Goal: Task Accomplishment & Management: Manage account settings

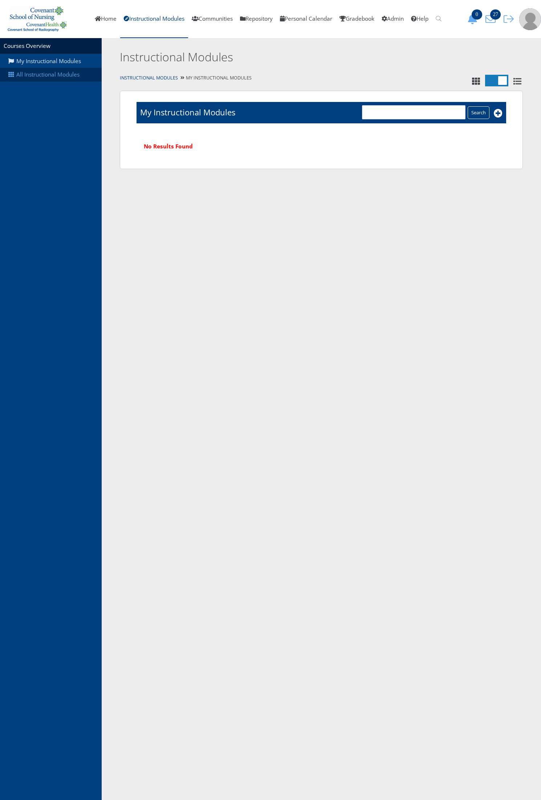
click at [27, 75] on link "All Instructional Modules" at bounding box center [51, 75] width 102 height 14
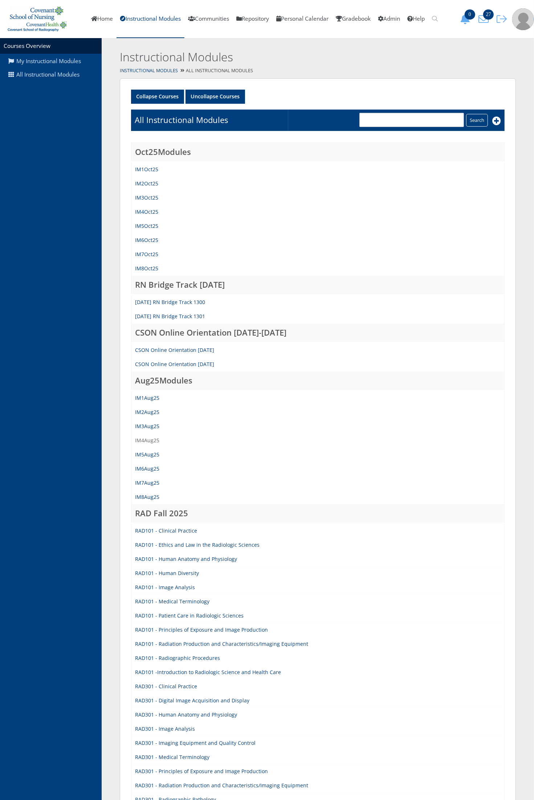
click at [153, 439] on link "IM4Aug25" at bounding box center [147, 440] width 24 height 7
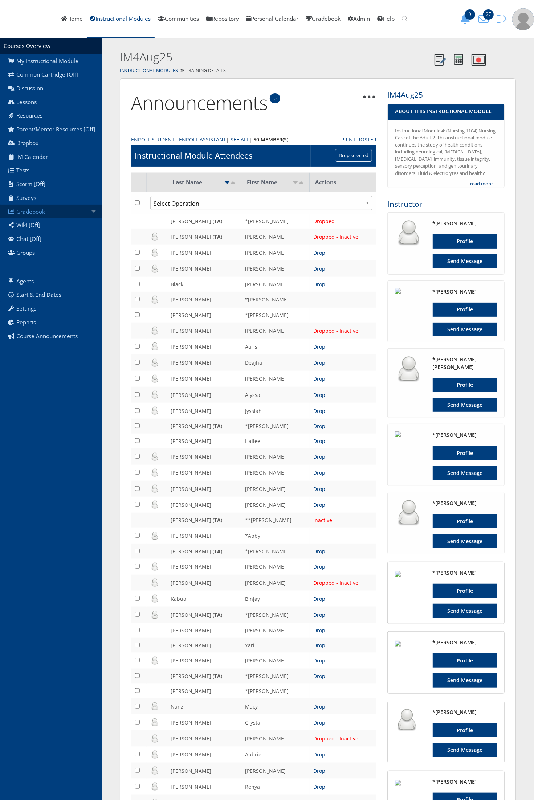
click at [77, 213] on link "Gradebook" at bounding box center [51, 212] width 102 height 14
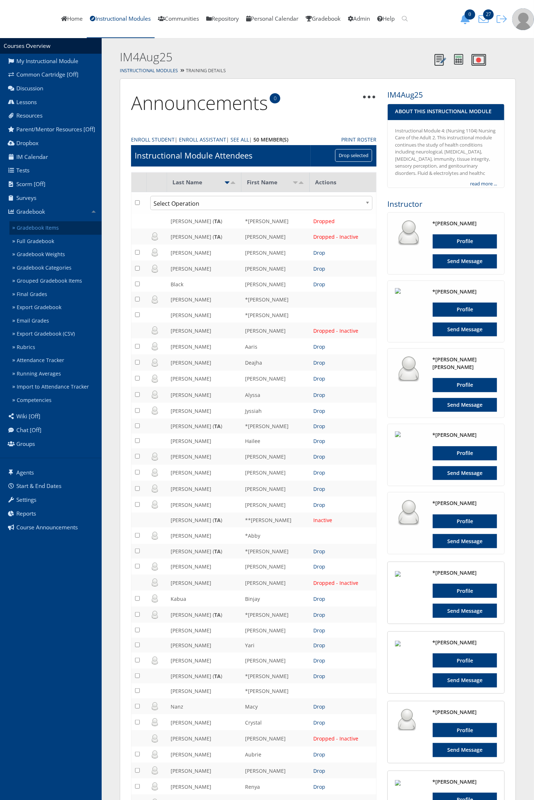
click at [77, 224] on link "Gradebook Items" at bounding box center [55, 227] width 92 height 13
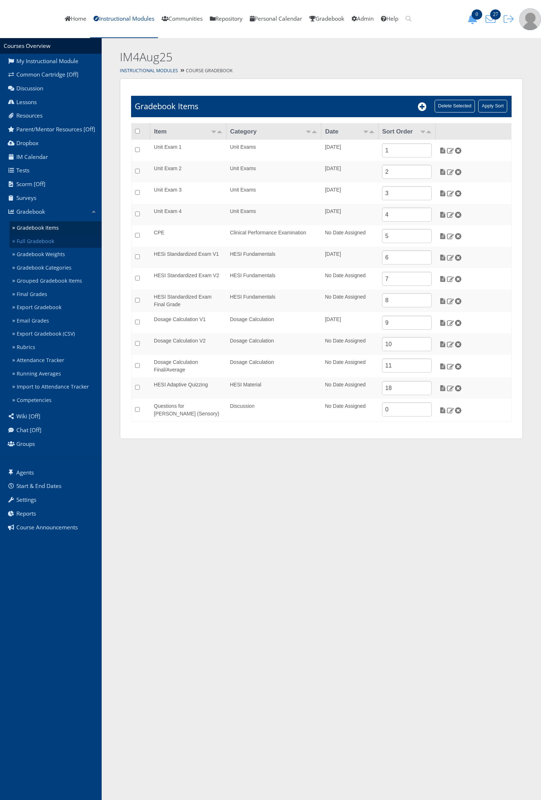
click at [62, 245] on link "Full Gradebook" at bounding box center [55, 241] width 92 height 13
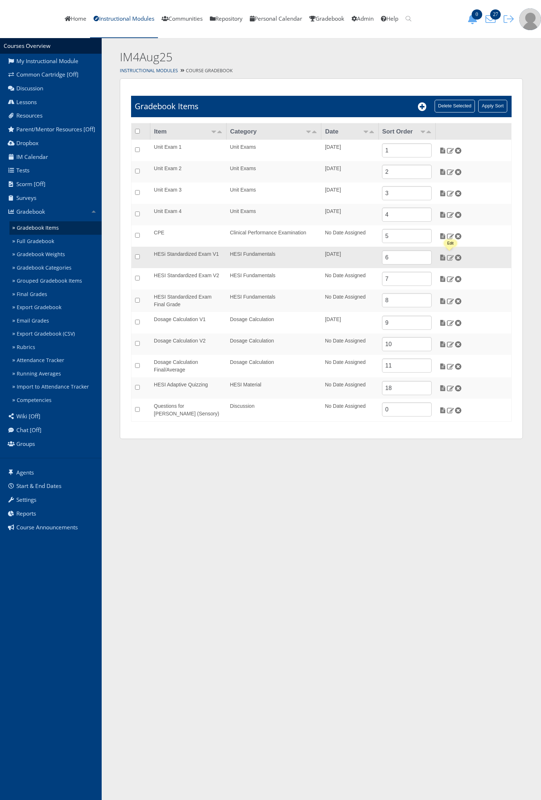
click at [452, 258] on img at bounding box center [450, 257] width 8 height 7
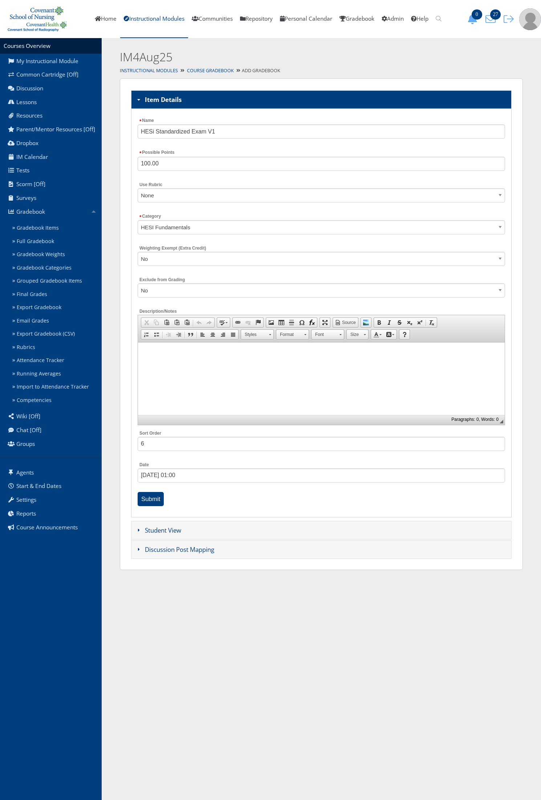
click at [189, 289] on select "No Yes" at bounding box center [320, 290] width 367 height 14
select select "1"
click at [137, 283] on select "No Yes" at bounding box center [320, 290] width 367 height 14
click at [152, 500] on input "Submit" at bounding box center [150, 499] width 26 height 14
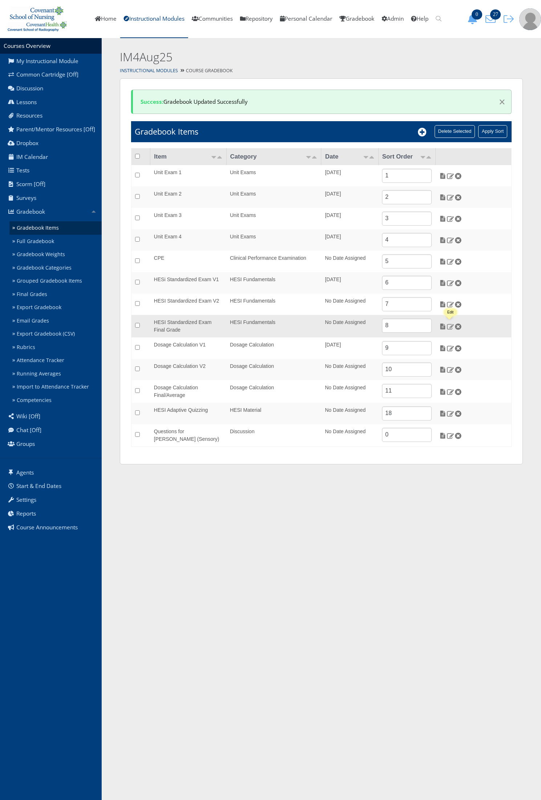
click at [449, 325] on img at bounding box center [450, 326] width 8 height 7
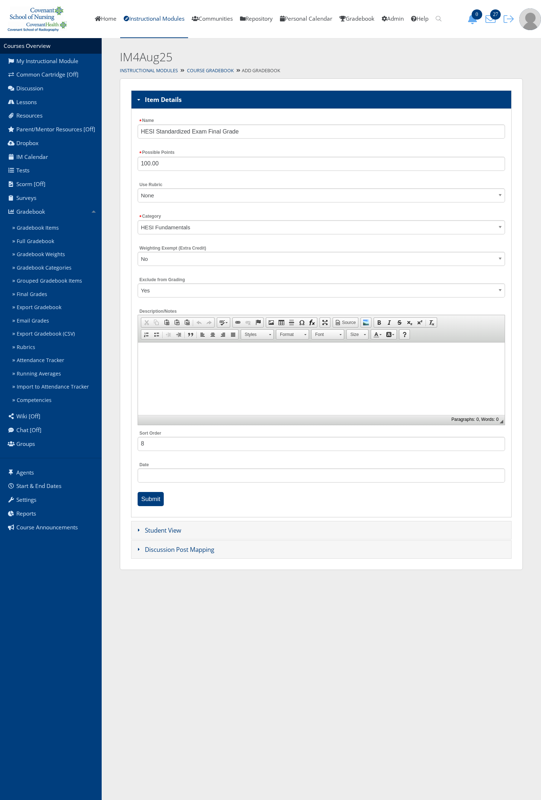
click at [197, 287] on select "No Yes" at bounding box center [320, 290] width 367 height 14
select select "0"
click at [137, 283] on select "No Yes" at bounding box center [320, 290] width 367 height 14
click at [156, 498] on input "Submit" at bounding box center [150, 499] width 26 height 14
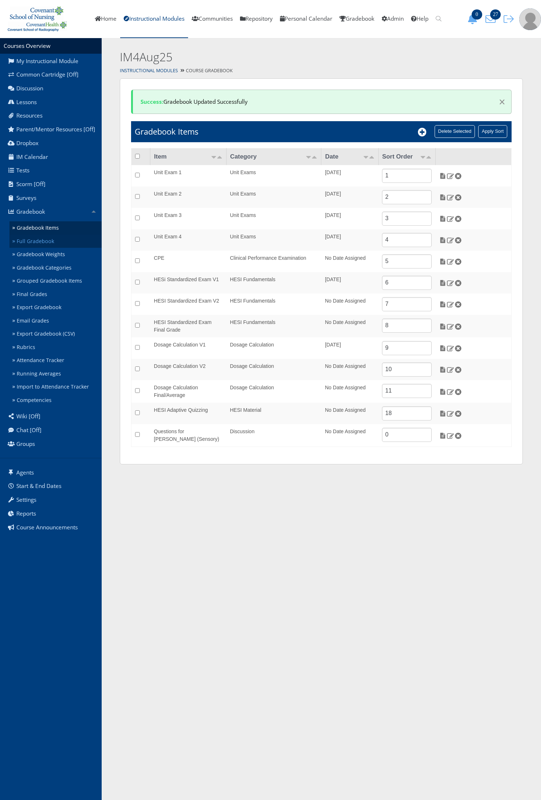
click at [48, 245] on link "Full Gradebook" at bounding box center [55, 241] width 92 height 13
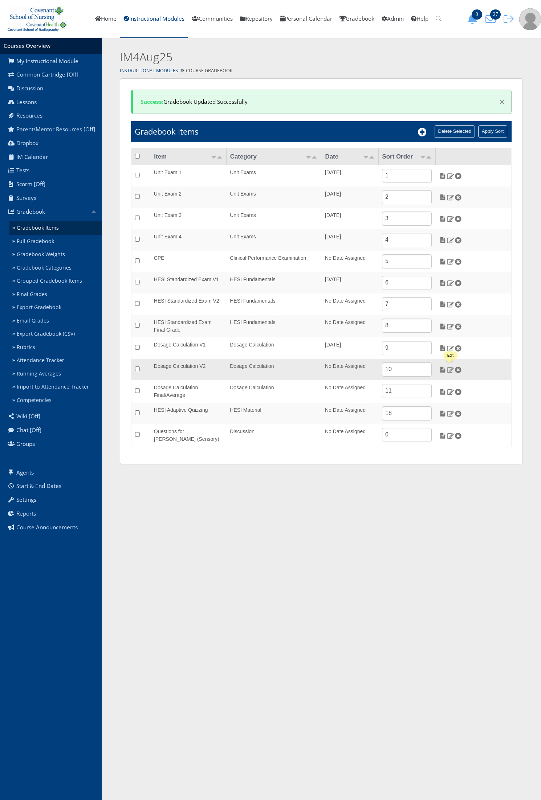
click at [449, 371] on img at bounding box center [450, 369] width 8 height 7
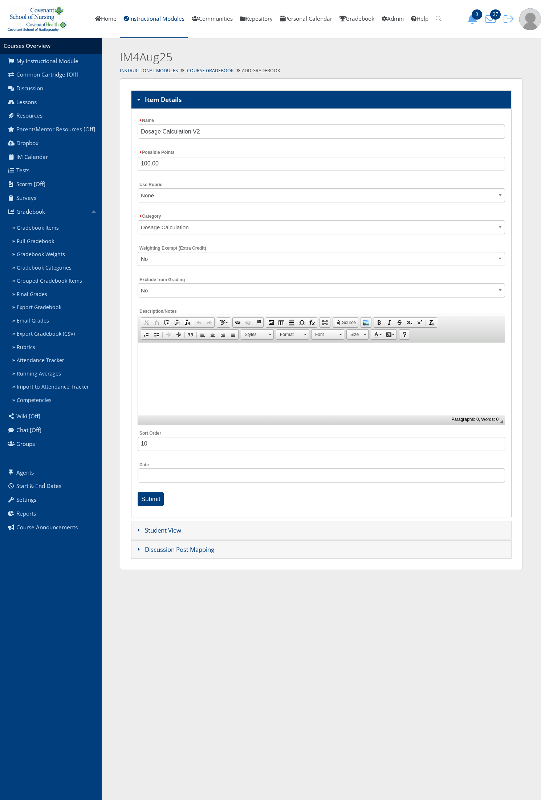
click at [169, 295] on select "No Yes" at bounding box center [320, 290] width 367 height 14
select select "1"
click at [137, 283] on select "No Yes" at bounding box center [320, 290] width 367 height 14
click at [147, 500] on input "Submit" at bounding box center [150, 499] width 26 height 14
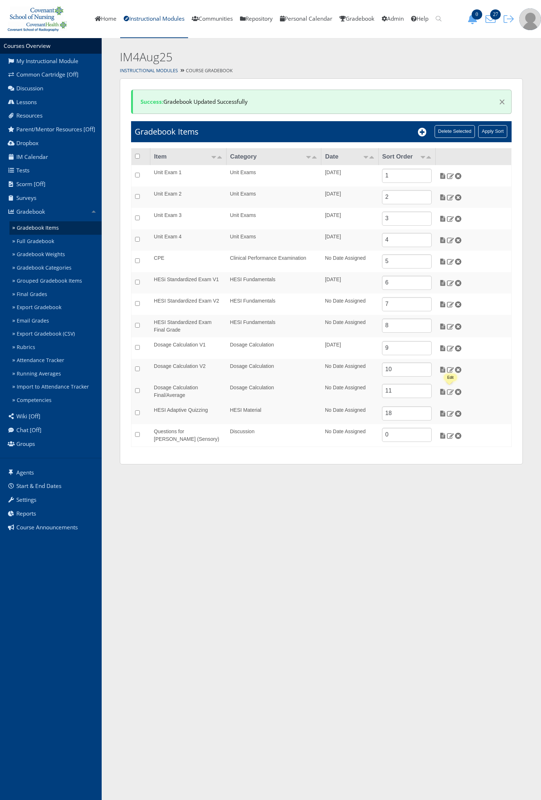
click at [448, 391] on img at bounding box center [450, 392] width 8 height 7
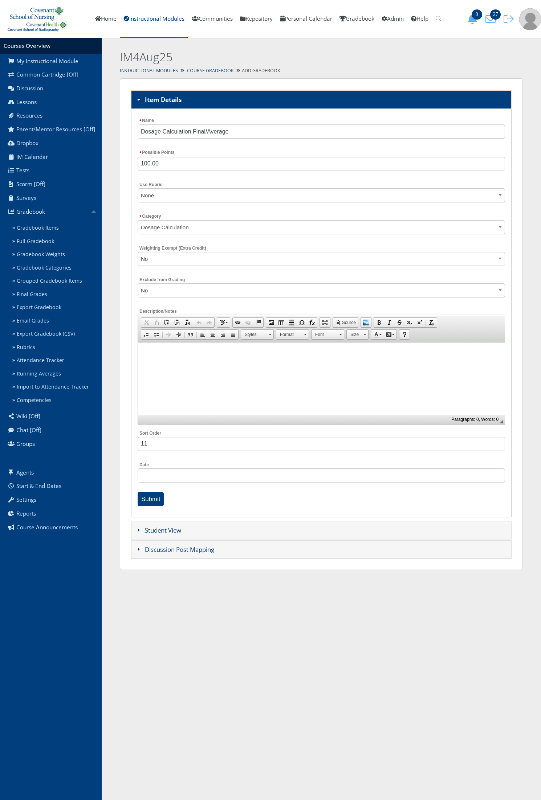
click at [205, 72] on link "Course Gradebook" at bounding box center [210, 70] width 47 height 6
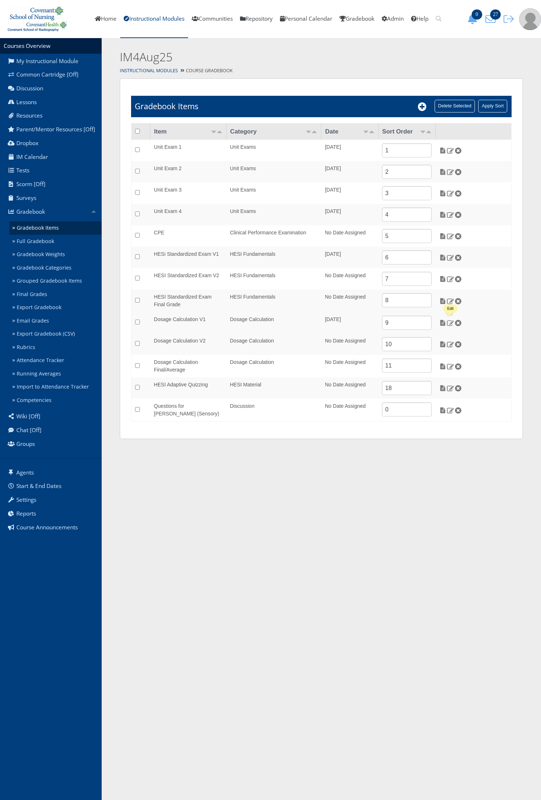
click at [451, 321] on img at bounding box center [450, 323] width 8 height 7
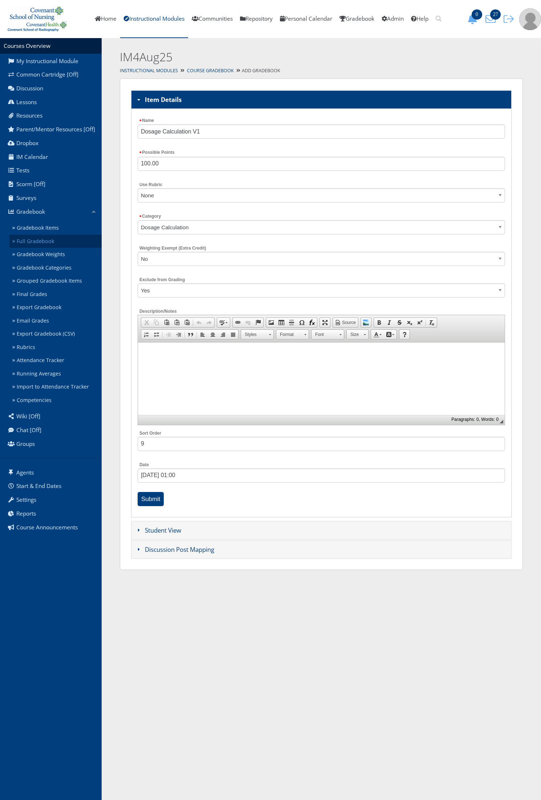
click at [53, 242] on link "Full Gradebook" at bounding box center [55, 241] width 92 height 13
click at [39, 213] on link "Gradebook" at bounding box center [51, 212] width 102 height 14
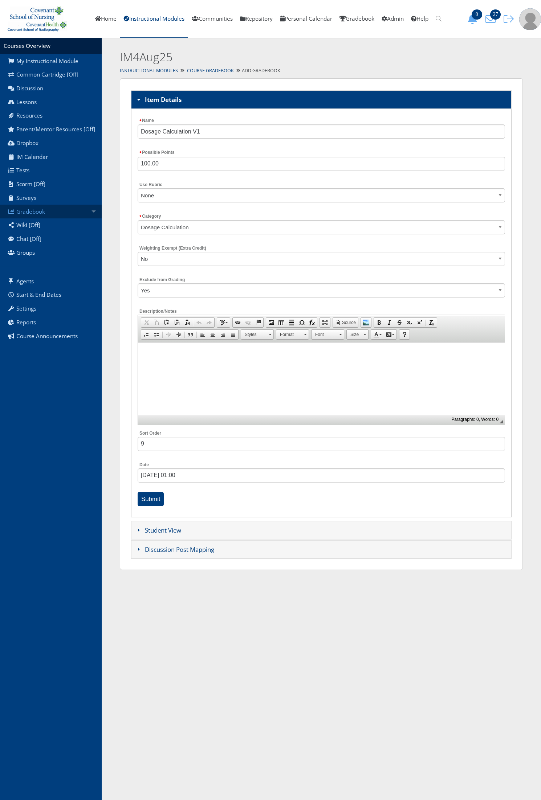
click at [38, 217] on link "Gradebook" at bounding box center [51, 212] width 102 height 14
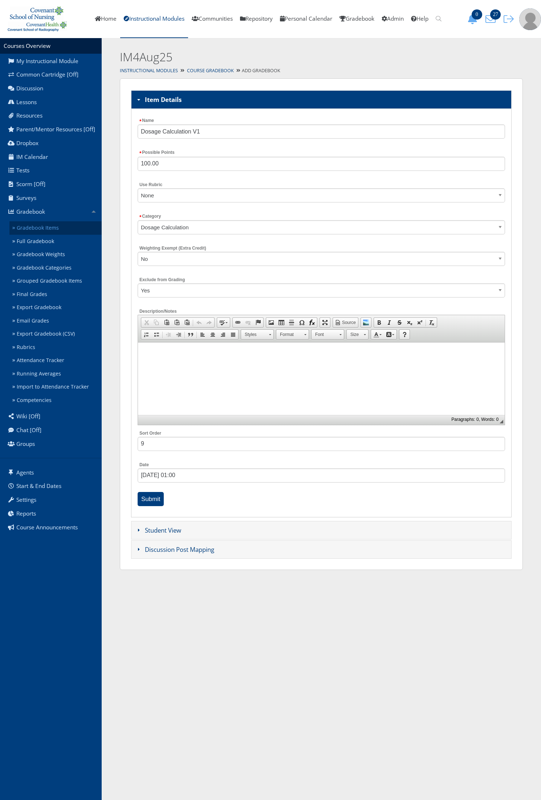
click at [37, 224] on link "Gradebook Items" at bounding box center [55, 227] width 92 height 13
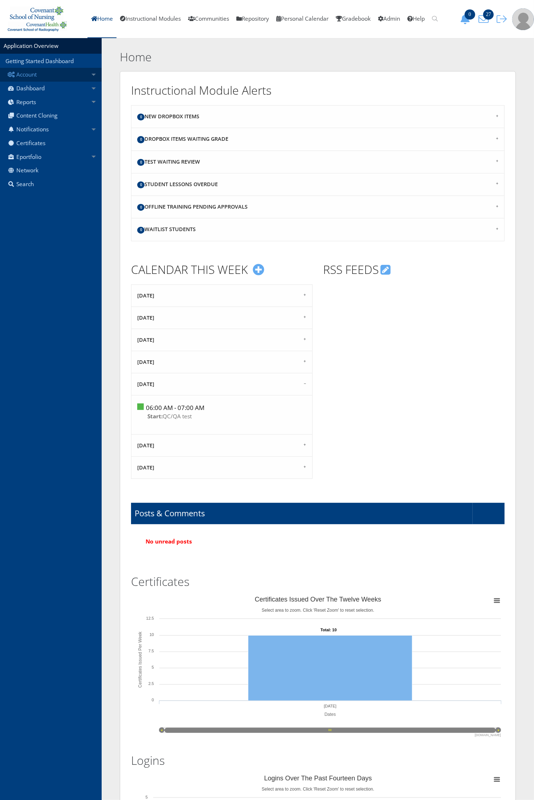
click at [78, 78] on link "Account" at bounding box center [51, 75] width 102 height 14
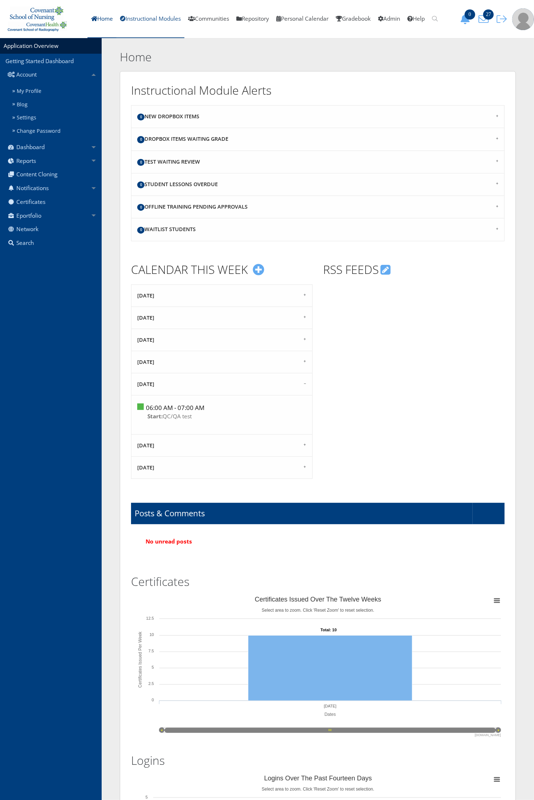
click at [133, 21] on link "Instructional Modules" at bounding box center [150, 19] width 68 height 38
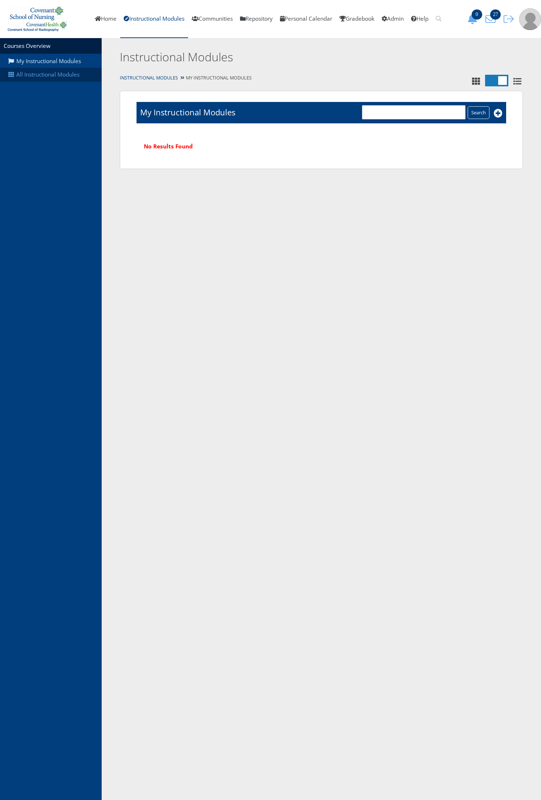
click at [60, 74] on link "All Instructional Modules" at bounding box center [51, 75] width 102 height 14
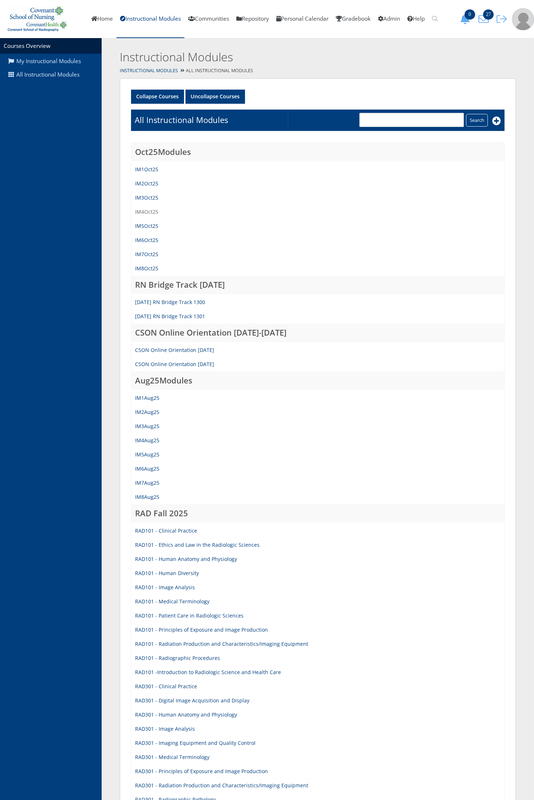
click at [145, 212] on link "IM4Oct25" at bounding box center [146, 211] width 23 height 7
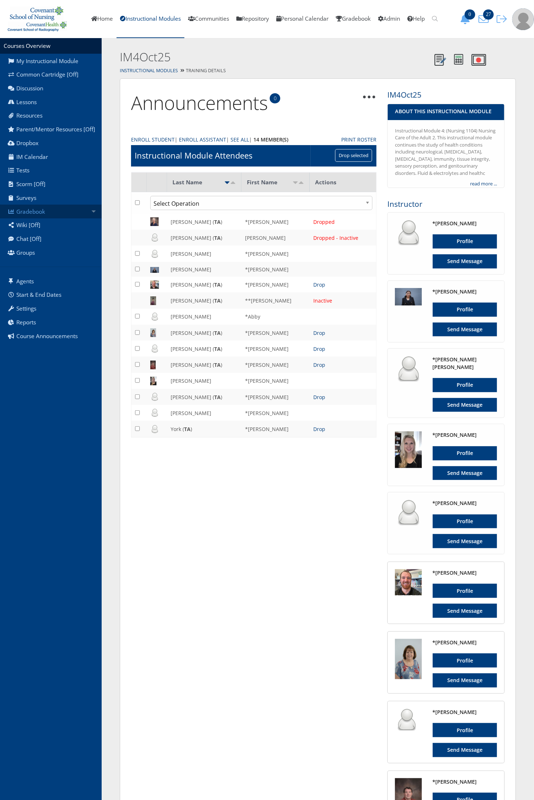
click at [77, 210] on link "Gradebook" at bounding box center [51, 212] width 102 height 14
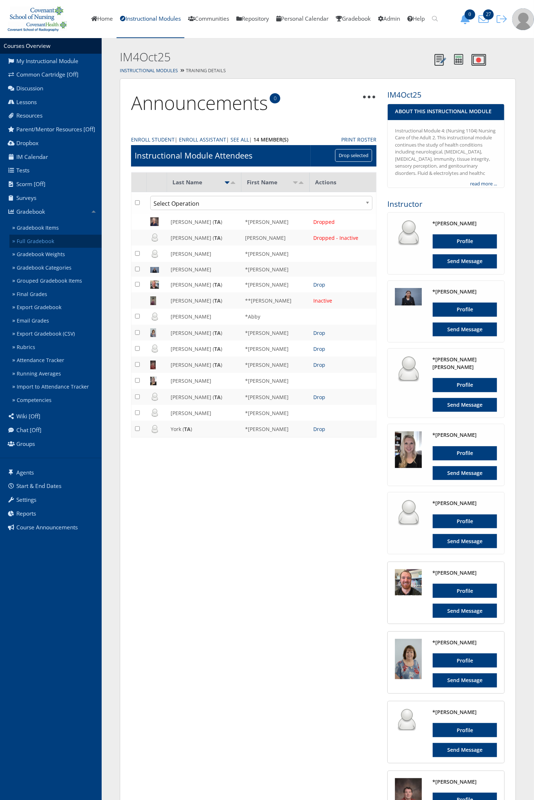
click at [59, 240] on link "Full Gradebook" at bounding box center [55, 241] width 92 height 13
click at [87, 15] on link "Home" at bounding box center [101, 19] width 29 height 38
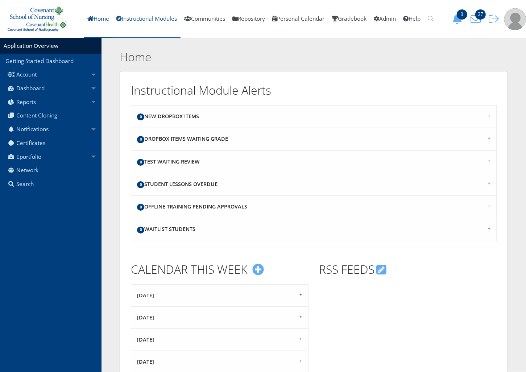
click at [138, 22] on link "Instructional Modules" at bounding box center [147, 19] width 68 height 38
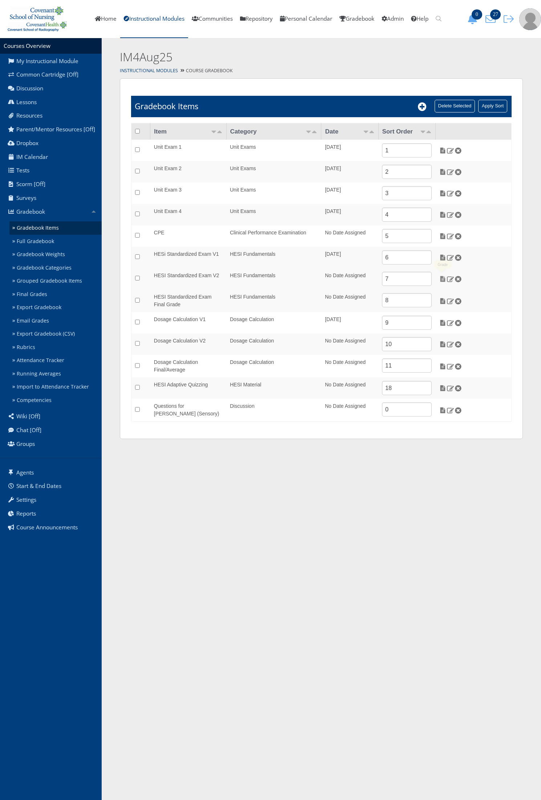
click at [443, 278] on img at bounding box center [443, 279] width 8 height 7
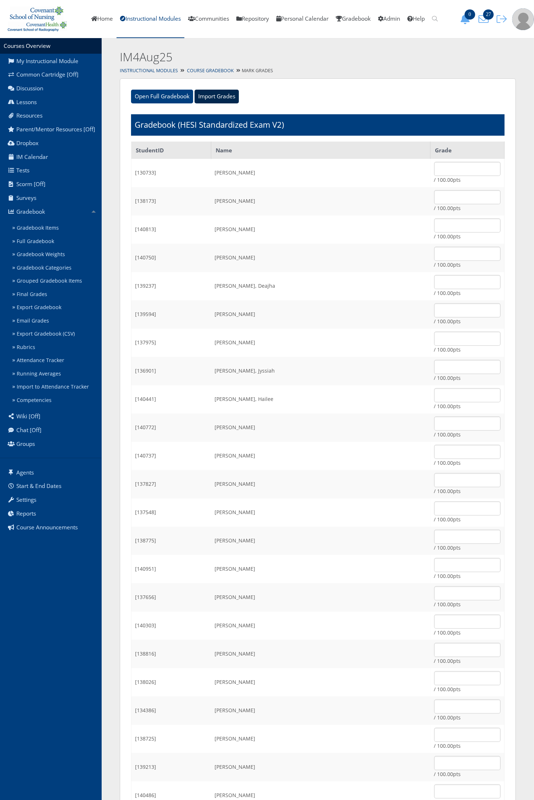
click at [231, 93] on input "Import Grades" at bounding box center [216, 97] width 44 height 14
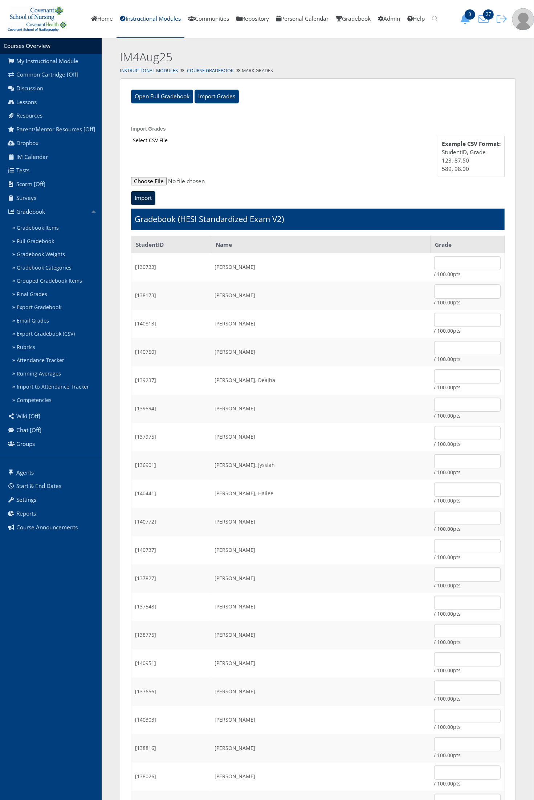
click at [142, 196] on input "Import" at bounding box center [143, 198] width 24 height 14
click at [144, 177] on input "file" at bounding box center [317, 181] width 373 height 9
type input "C:\fakepath\ET_Results_IM4Aug25FundV3A.csv"
click at [148, 198] on input "Import" at bounding box center [143, 198] width 24 height 14
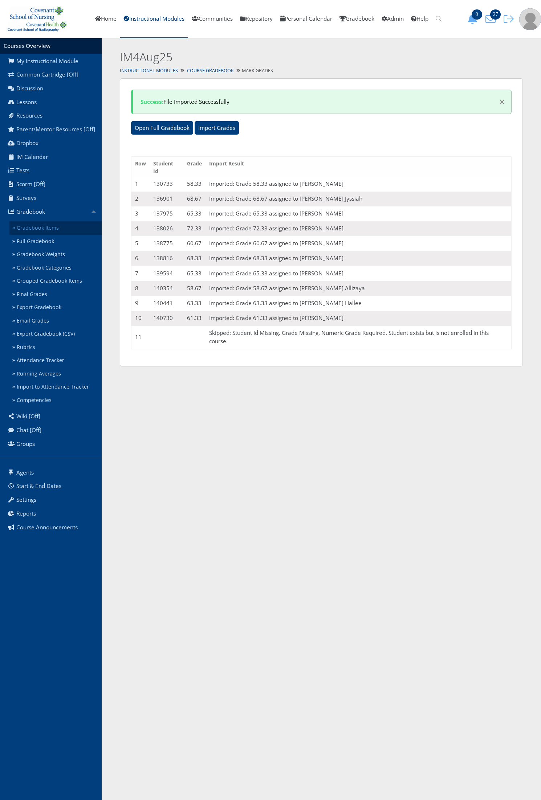
click at [70, 224] on link "Gradebook Items" at bounding box center [55, 227] width 92 height 13
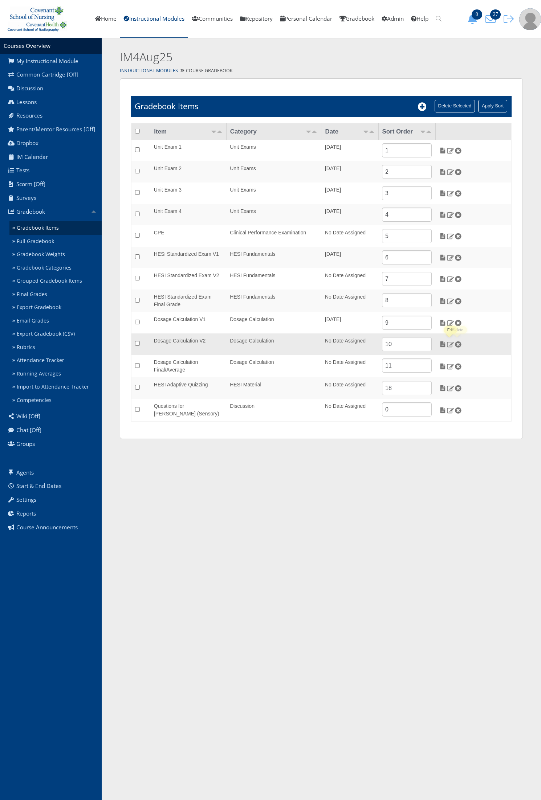
click at [452, 345] on img at bounding box center [450, 344] width 8 height 7
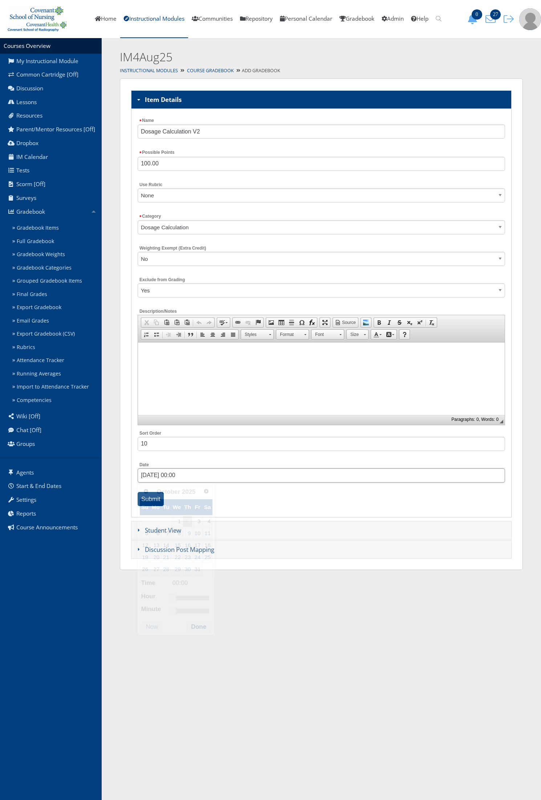
click at [171, 481] on input "10/02/2025 00:00" at bounding box center [320, 475] width 367 height 14
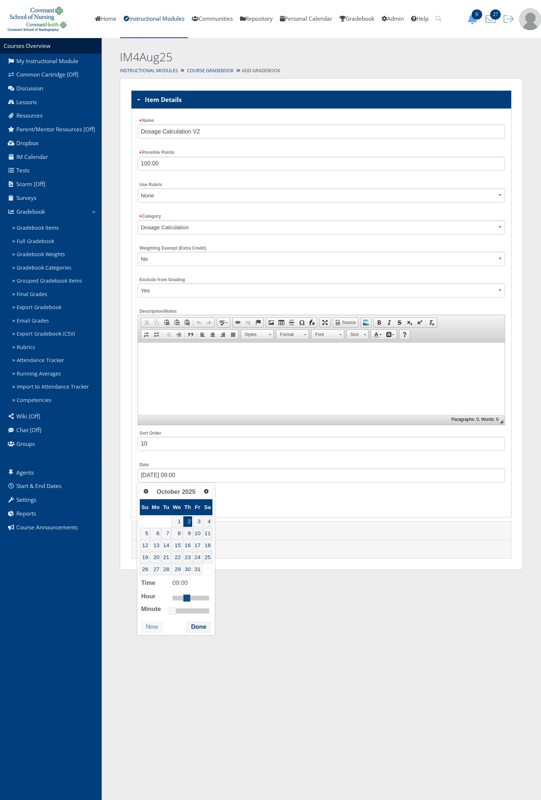
type input "10/02/2025 08:00"
drag, startPoint x: 172, startPoint y: 600, endPoint x: 185, endPoint y: 601, distance: 13.4
click at [185, 601] on link at bounding box center [184, 597] width 7 height 7
click at [193, 628] on button "Done" at bounding box center [198, 627] width 23 height 10
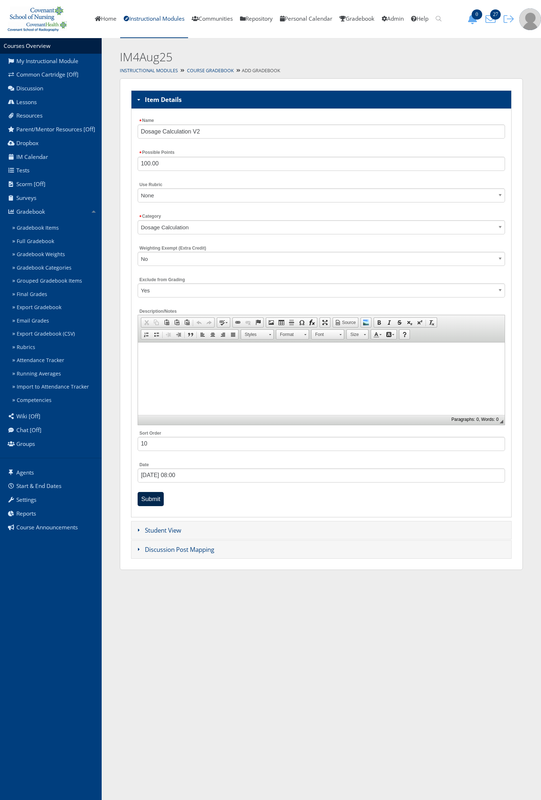
click at [153, 500] on input "Submit" at bounding box center [150, 499] width 26 height 14
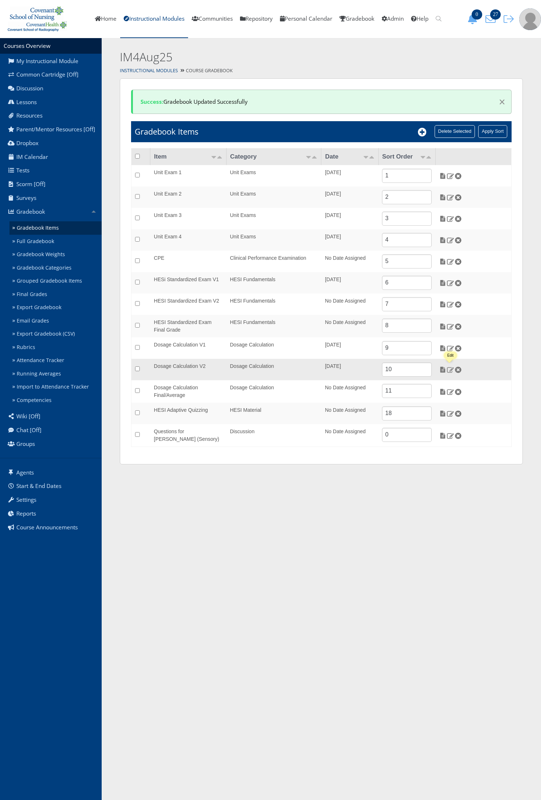
click at [452, 372] on img at bounding box center [450, 369] width 8 height 7
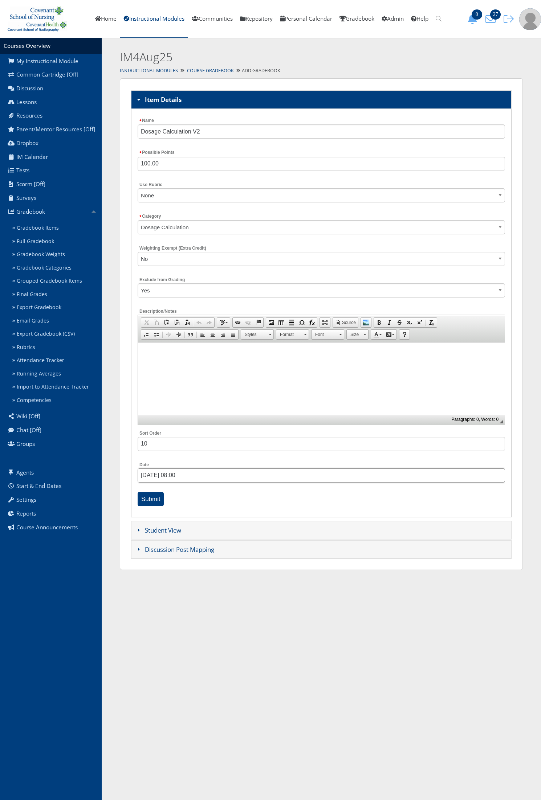
click at [163, 476] on input "[DATE] 08:00" at bounding box center [320, 475] width 367 height 14
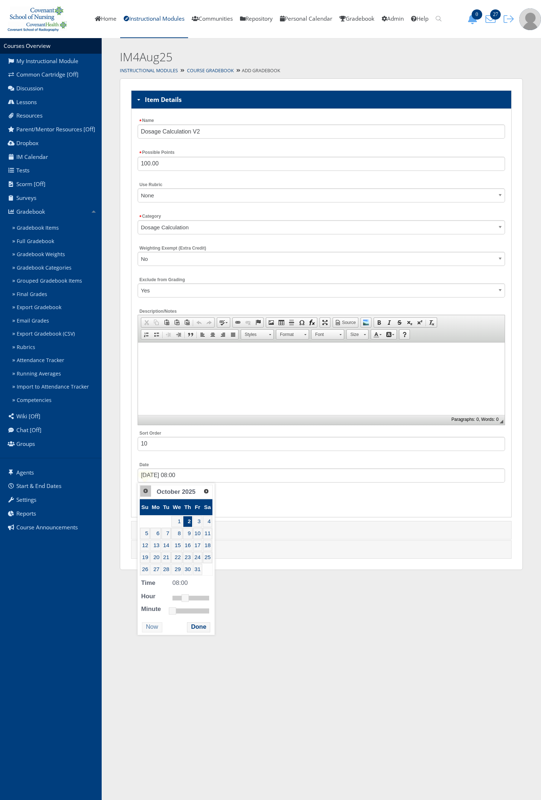
click at [146, 491] on span "Prev" at bounding box center [146, 491] width 6 height 6
click at [200, 547] on link "19" at bounding box center [198, 545] width 9 height 11
type input "09/19/2025 08:00"
click at [202, 631] on button "Done" at bounding box center [200, 627] width 23 height 10
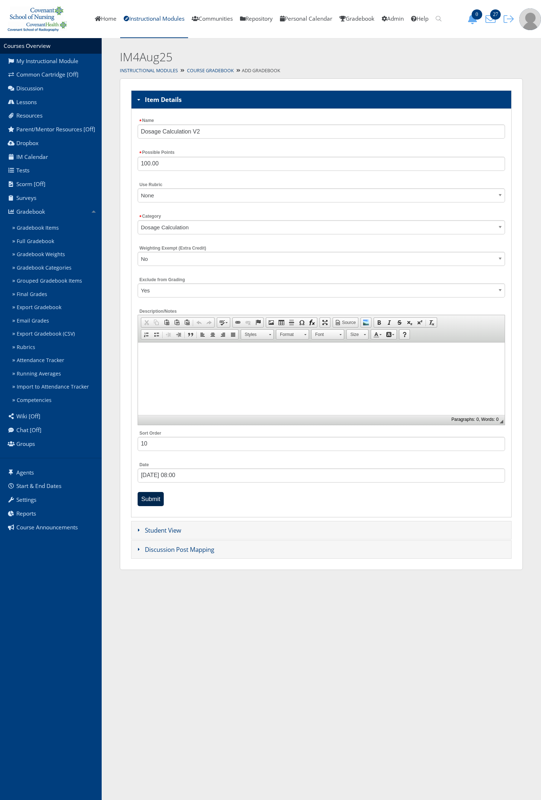
click at [159, 502] on input "Submit" at bounding box center [150, 499] width 26 height 14
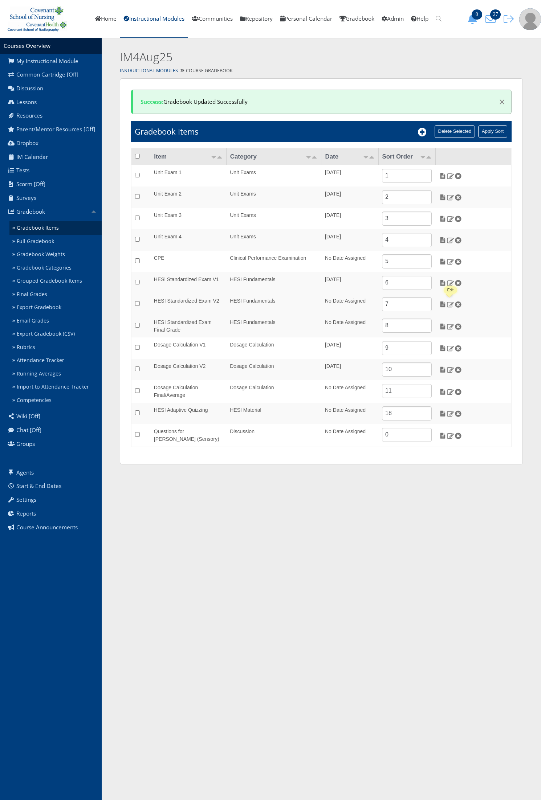
click at [450, 304] on img at bounding box center [450, 304] width 8 height 7
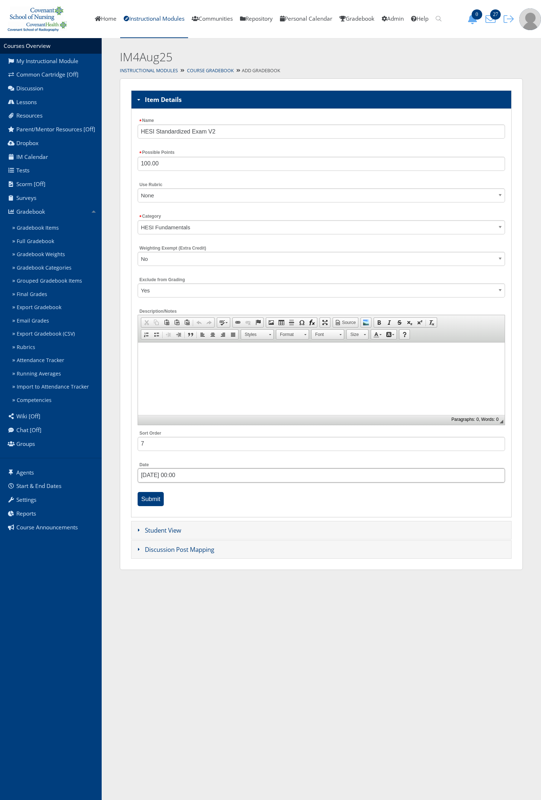
click at [151, 474] on input "10/02/2025 00:00" at bounding box center [320, 475] width 367 height 14
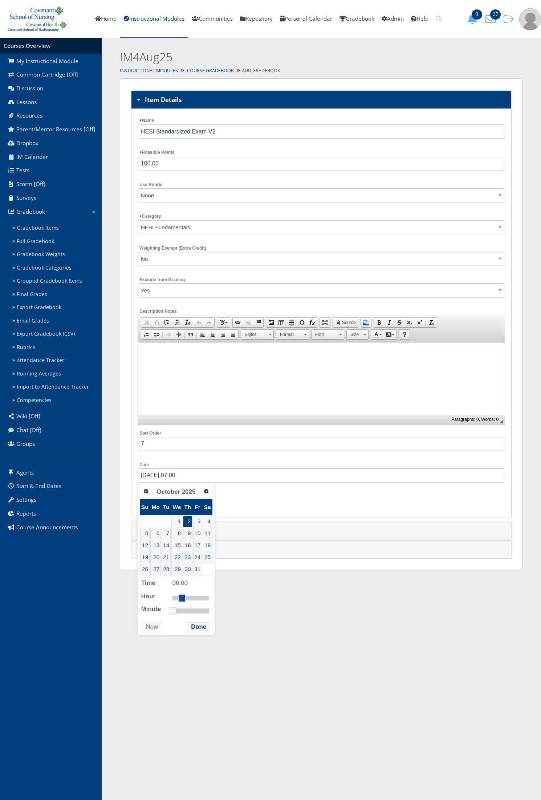
type input "10/02/2025 08:00"
drag, startPoint x: 174, startPoint y: 601, endPoint x: 187, endPoint y: 606, distance: 13.5
click at [187, 606] on dl "Time 08:00 Hour Minute Second Millisecond Microsecond Time Zone -1200 -1100 -10…" at bounding box center [175, 596] width 73 height 36
click at [191, 625] on button "Done" at bounding box center [198, 627] width 23 height 10
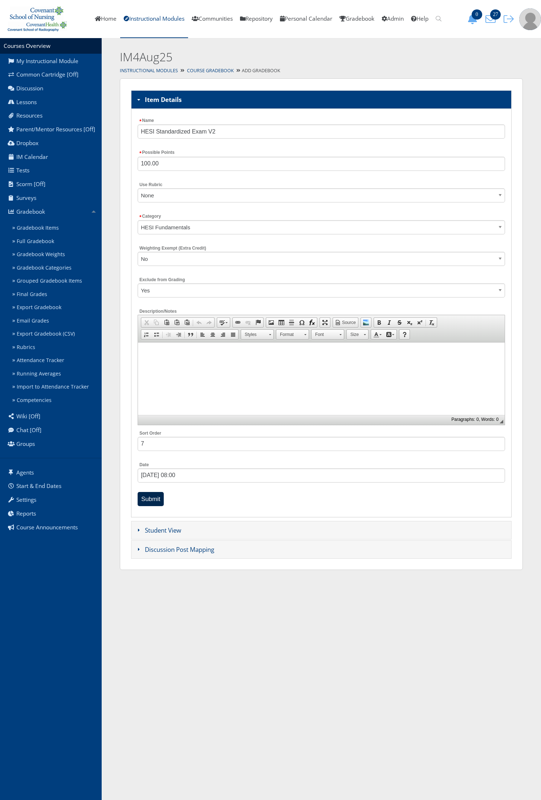
click at [156, 498] on input "Submit" at bounding box center [150, 499] width 26 height 14
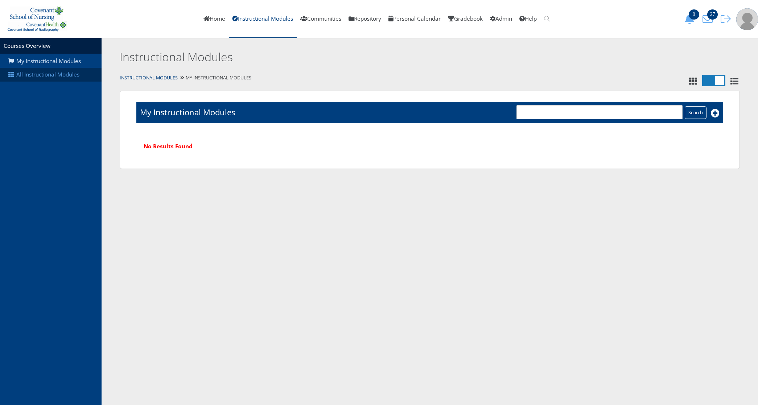
click at [73, 69] on link "All Instructional Modules" at bounding box center [51, 75] width 102 height 14
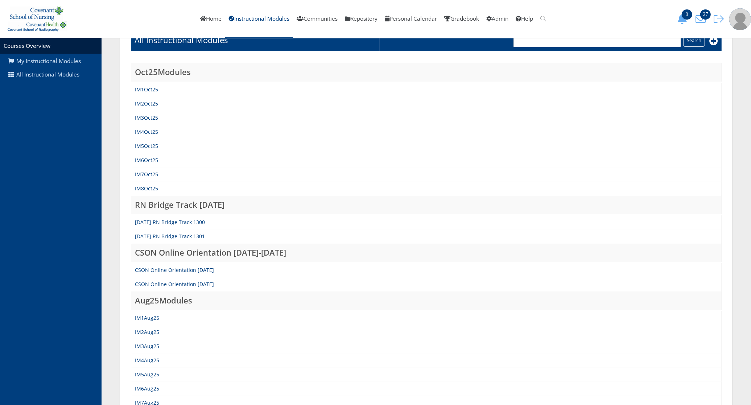
scroll to position [181, 0]
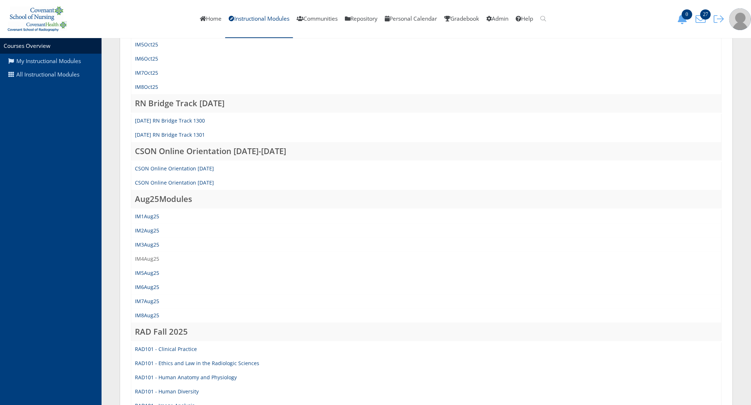
click at [144, 257] on link "IM4Aug25" at bounding box center [147, 258] width 24 height 7
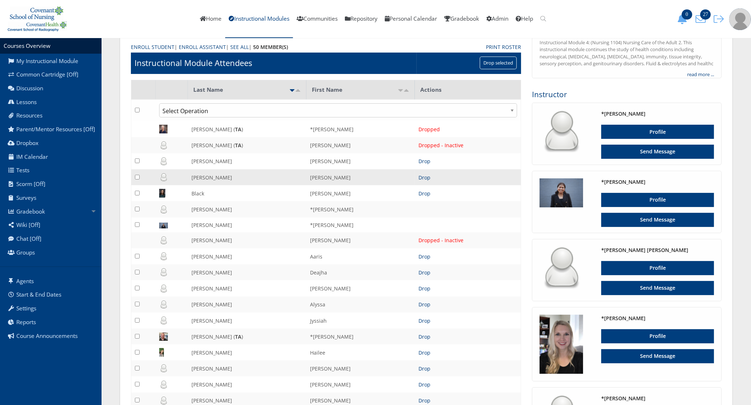
scroll to position [91, 0]
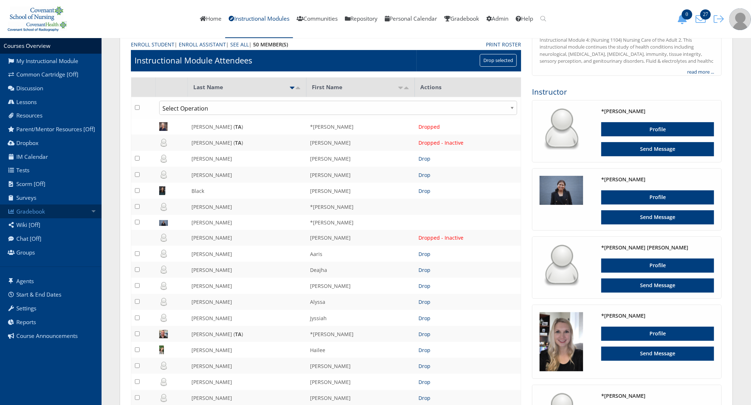
click at [59, 211] on link "Gradebook" at bounding box center [51, 212] width 102 height 14
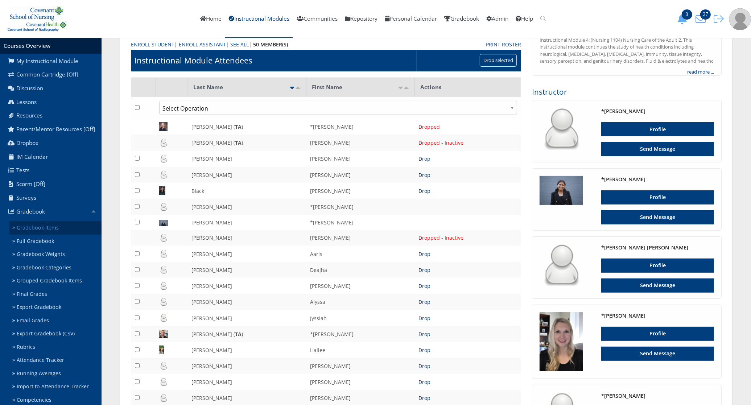
click at [55, 229] on link "Gradebook Items" at bounding box center [55, 227] width 92 height 13
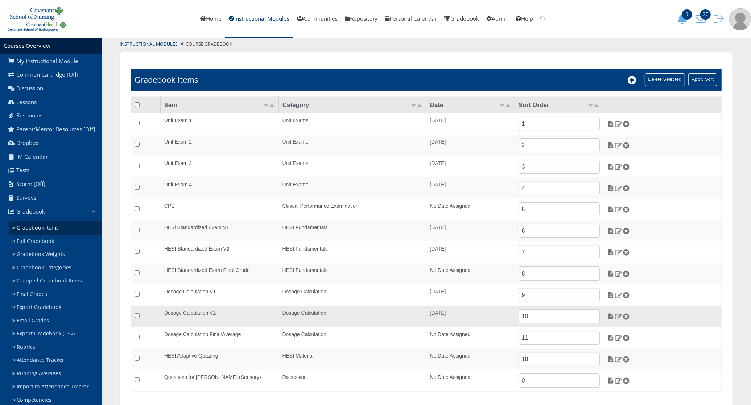
scroll to position [41, 0]
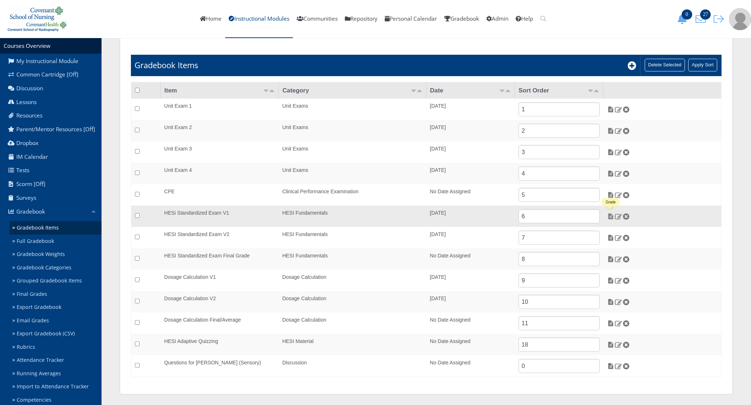
click at [610, 215] on img at bounding box center [611, 216] width 8 height 7
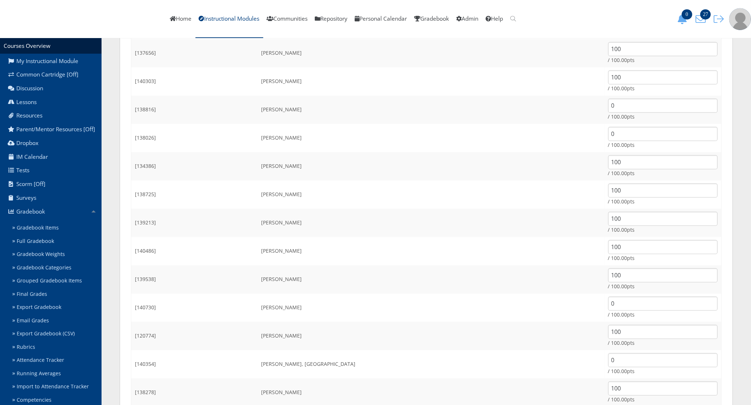
scroll to position [635, 0]
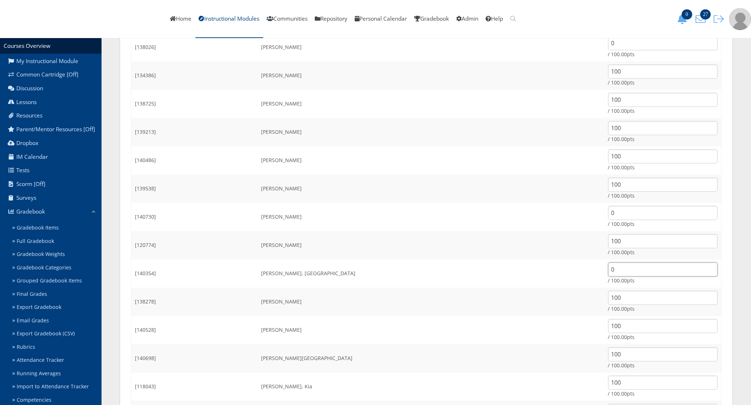
click at [608, 270] on input "0" at bounding box center [663, 270] width 110 height 14
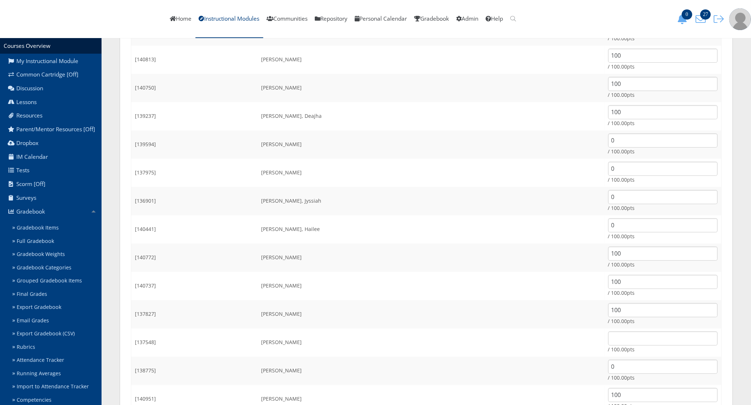
scroll to position [162, 0]
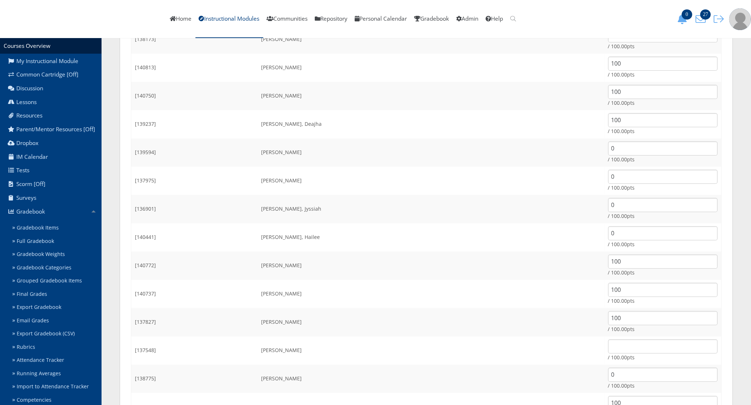
type input "65.61"
click at [608, 149] on input "0" at bounding box center [663, 148] width 110 height 14
type input "75.96"
click at [482, 238] on td "Fintel, Hailee" at bounding box center [431, 237] width 347 height 28
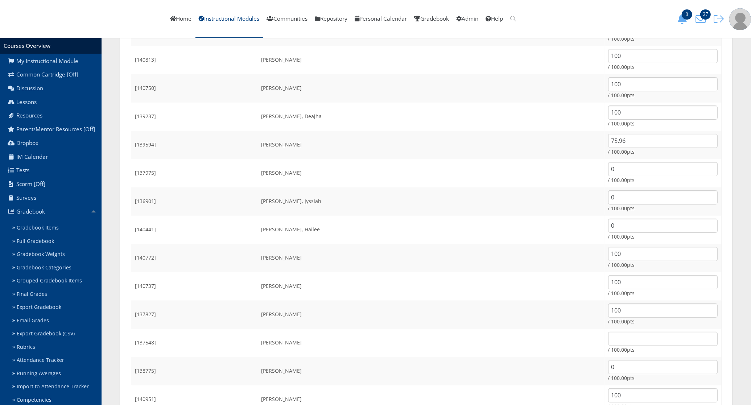
scroll to position [181, 0]
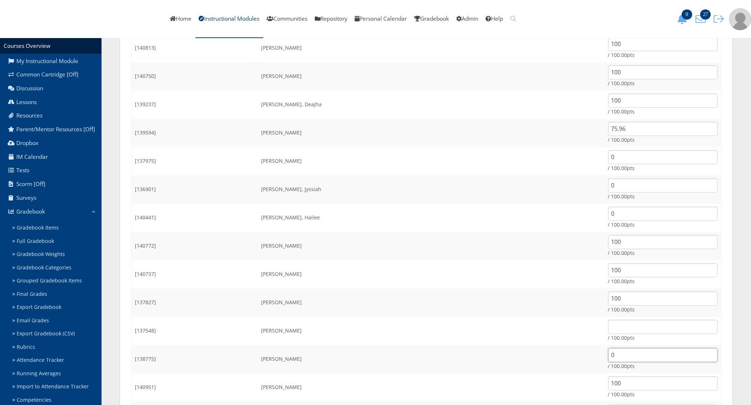
click at [608, 357] on input "0" at bounding box center [663, 355] width 110 height 14
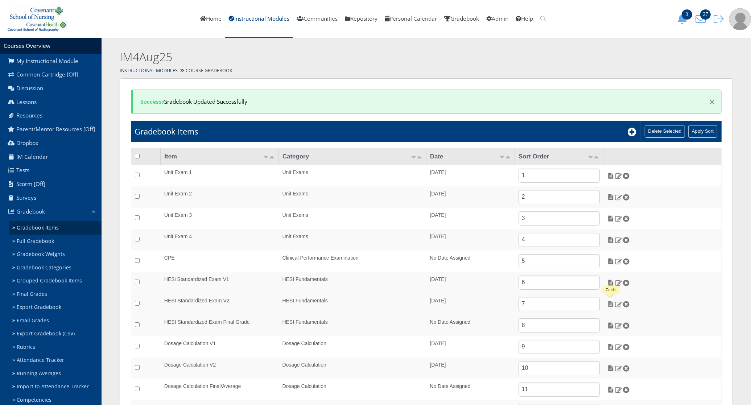
click at [609, 303] on img at bounding box center [611, 304] width 8 height 7
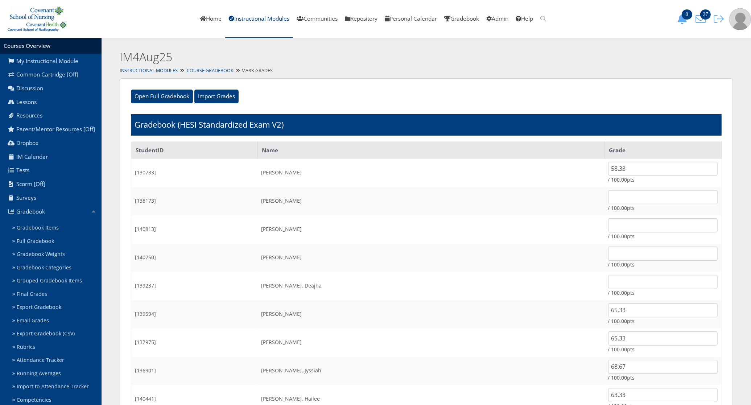
click at [213, 71] on link "Course Gradebook" at bounding box center [210, 70] width 47 height 6
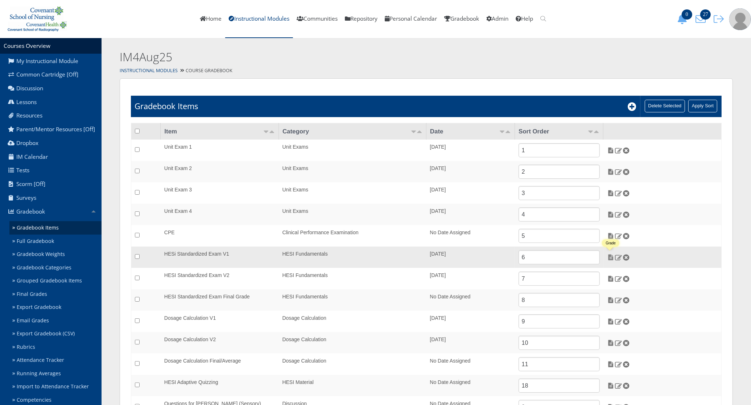
click at [609, 256] on img at bounding box center [611, 257] width 8 height 7
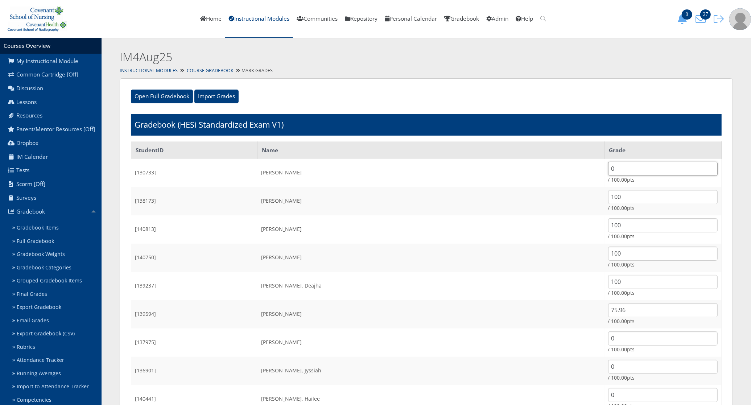
click at [608, 166] on input "0" at bounding box center [663, 169] width 110 height 14
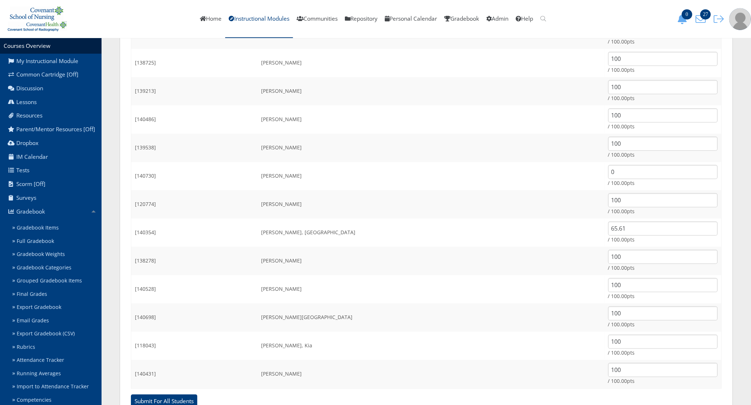
scroll to position [661, 0]
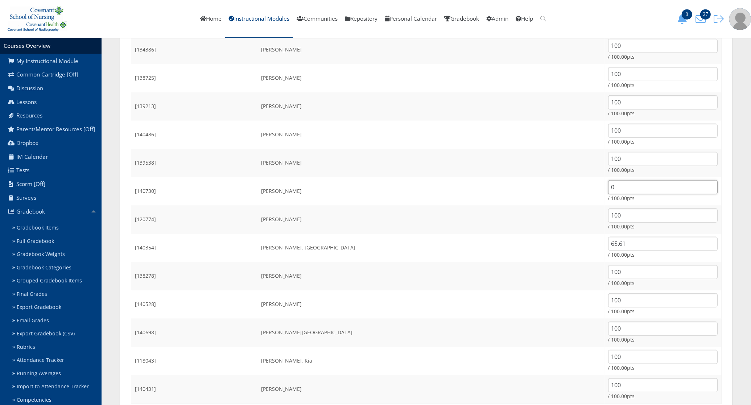
click at [608, 185] on input "0" at bounding box center [663, 187] width 110 height 14
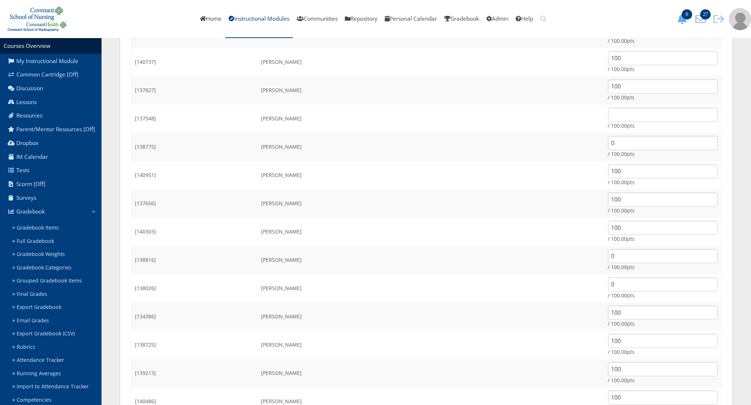
scroll to position [389, 0]
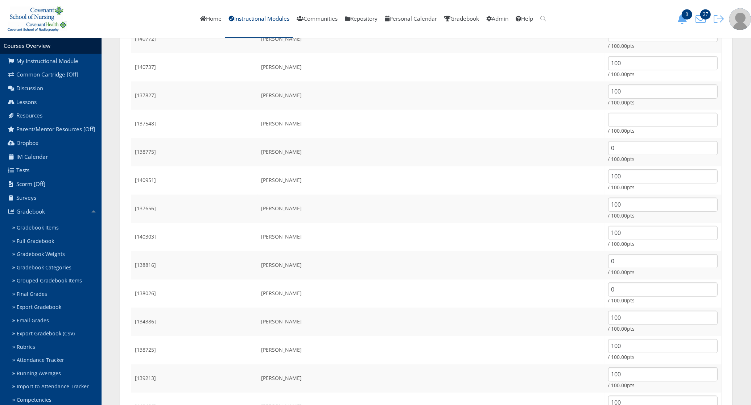
type input "54.45"
click at [608, 148] on input "0" at bounding box center [663, 148] width 110 height 14
click at [605, 126] on td "/ 100.00pts" at bounding box center [663, 124] width 117 height 28
click at [608, 118] on input "text" at bounding box center [663, 120] width 110 height 14
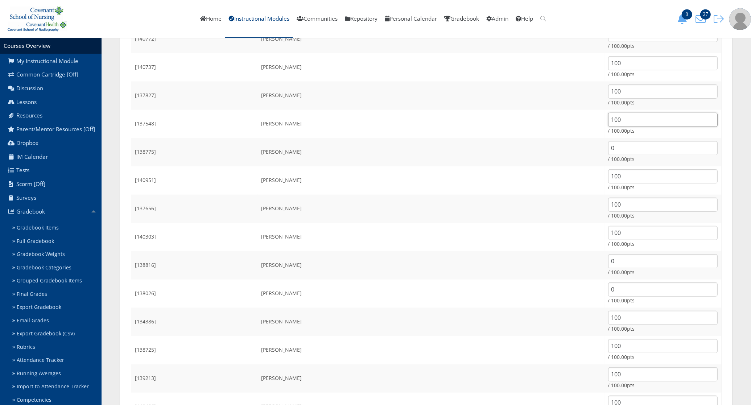
type input "100"
click at [608, 148] on input "0" at bounding box center [663, 148] width 110 height 14
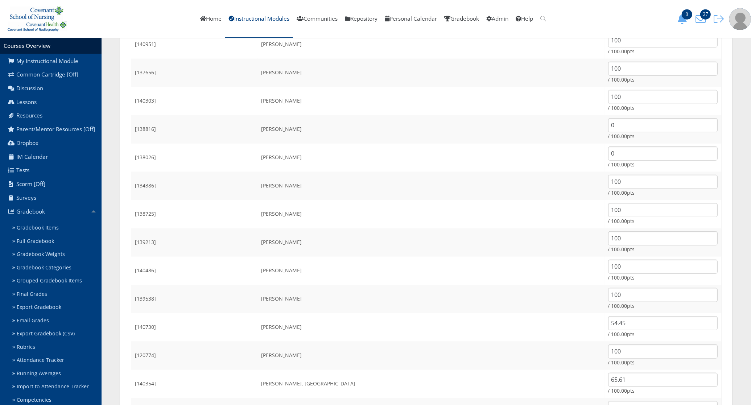
scroll to position [479, 0]
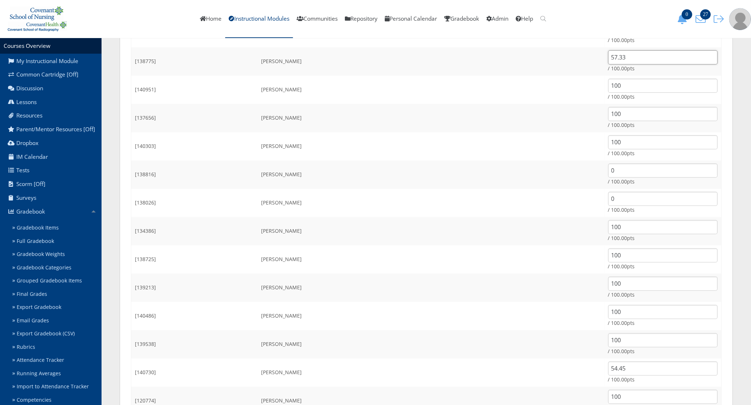
type input "57.33"
click at [614, 168] on input "0" at bounding box center [663, 171] width 110 height 14
click at [613, 168] on input "0" at bounding box center [663, 171] width 110 height 14
type input "62.37"
click at [608, 202] on input "0" at bounding box center [663, 199] width 110 height 14
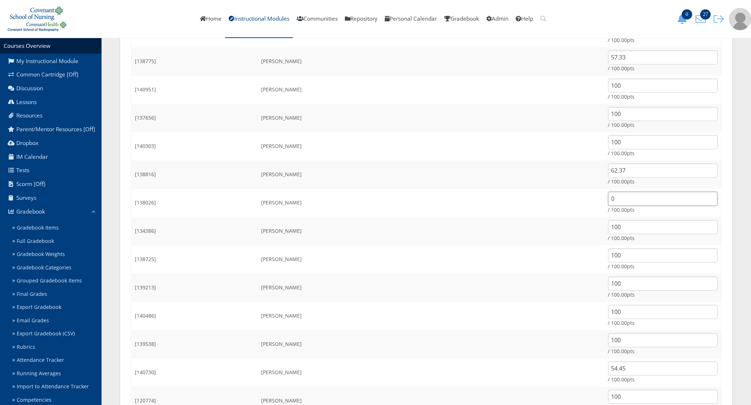
click at [608, 202] on input "0" at bounding box center [663, 199] width 110 height 14
type input "64.17"
click at [465, 246] on td "Reid, Aubrie" at bounding box center [431, 260] width 347 height 28
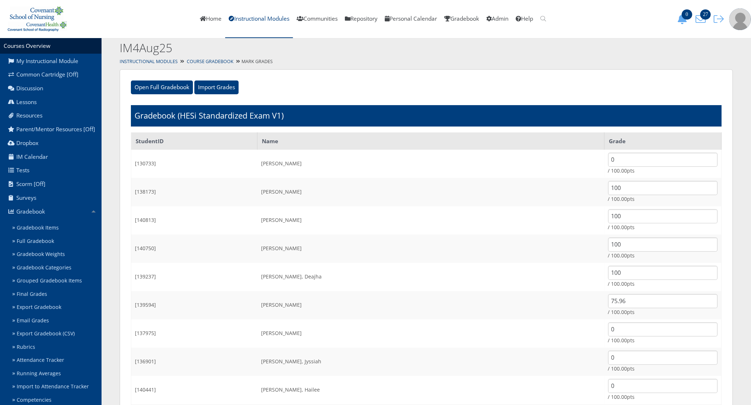
scroll to position [0, 0]
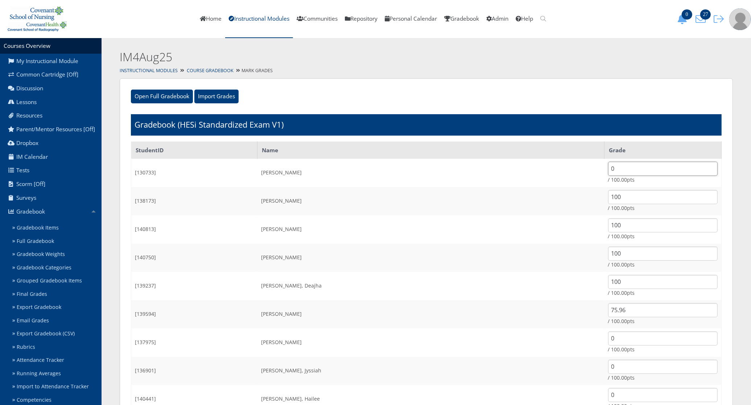
click at [608, 167] on input "0" at bounding box center [663, 169] width 110 height 14
click at [608, 168] on input "0" at bounding box center [663, 169] width 110 height 14
type input "71.19"
click at [490, 275] on td "Downey, Deajha" at bounding box center [431, 286] width 347 height 28
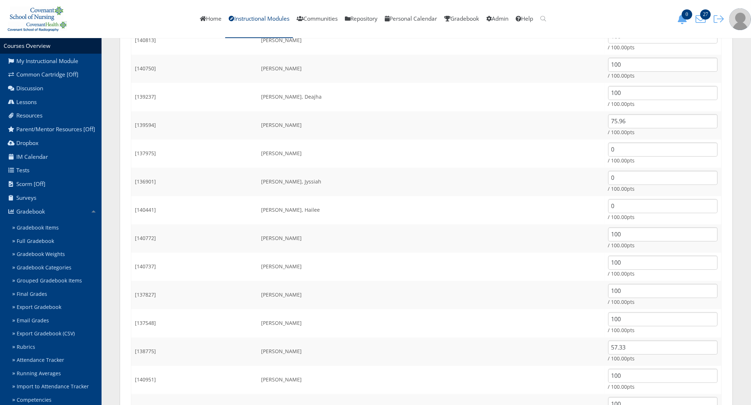
scroll to position [227, 0]
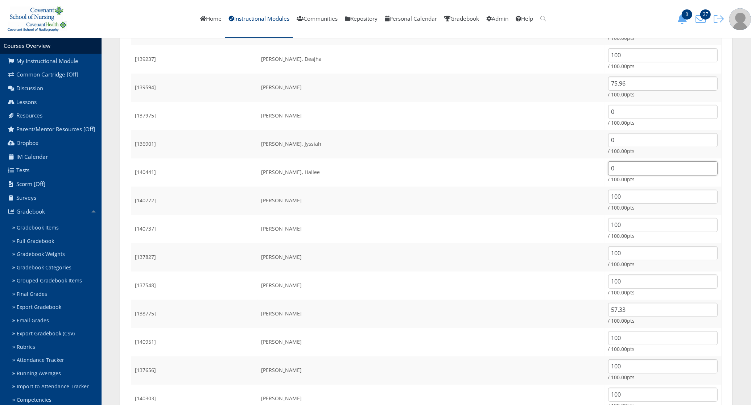
click at [608, 169] on input "0" at bounding box center [663, 168] width 110 height 14
type input "72.45"
click at [608, 135] on input "0" at bounding box center [663, 140] width 110 height 14
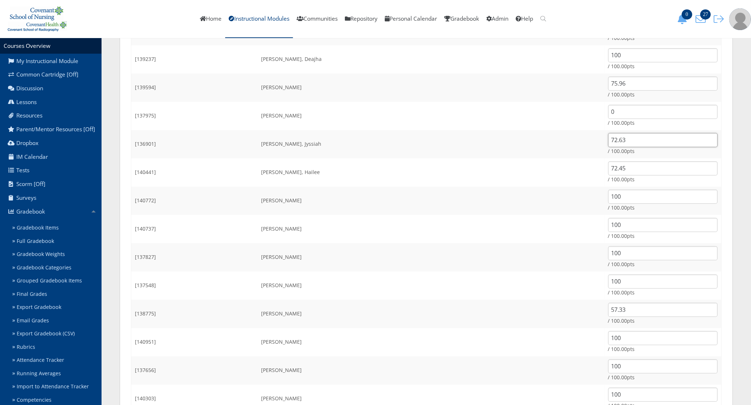
type input "72.63"
click at [484, 242] on td "Fregia, Sadie" at bounding box center [431, 229] width 347 height 28
click at [608, 112] on input "0" at bounding box center [663, 112] width 110 height 14
type input "74.34"
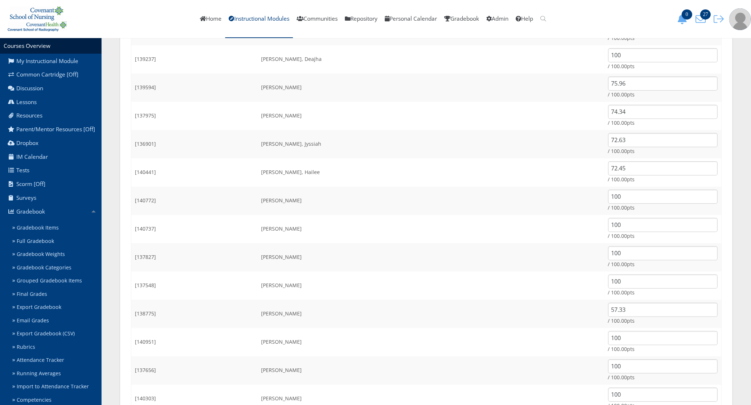
click at [498, 258] on td "Gatica, Ashley" at bounding box center [431, 257] width 347 height 28
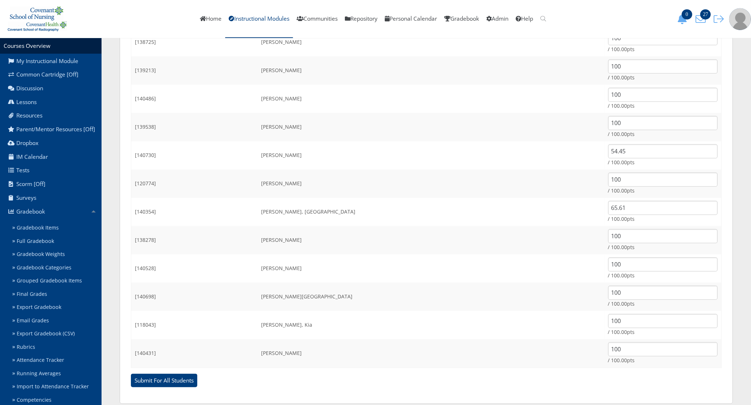
scroll to position [706, 0]
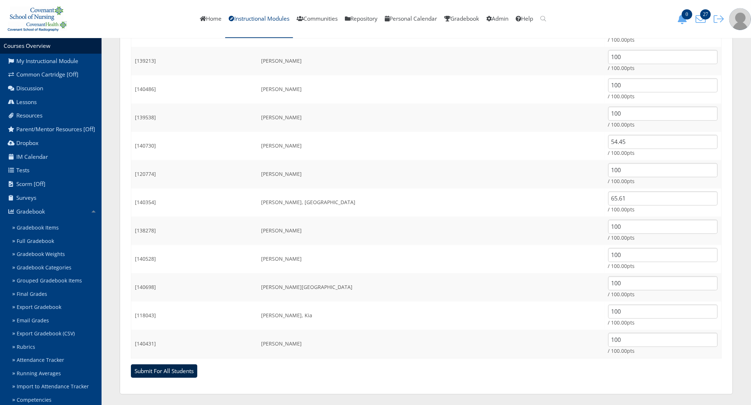
click at [161, 370] on input "Submit For All Students" at bounding box center [164, 372] width 66 height 14
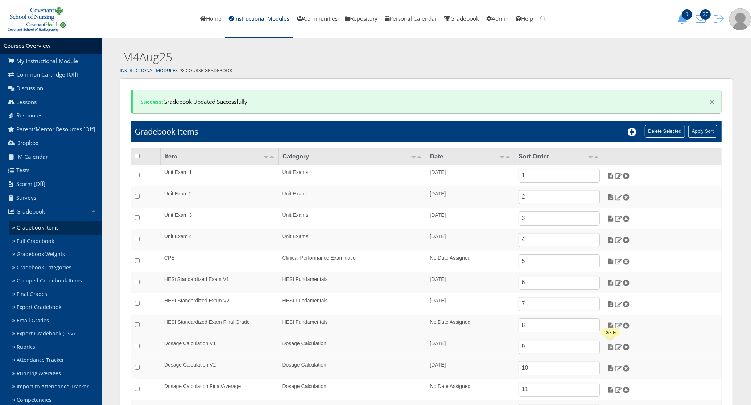
click at [612, 345] on img at bounding box center [611, 347] width 8 height 7
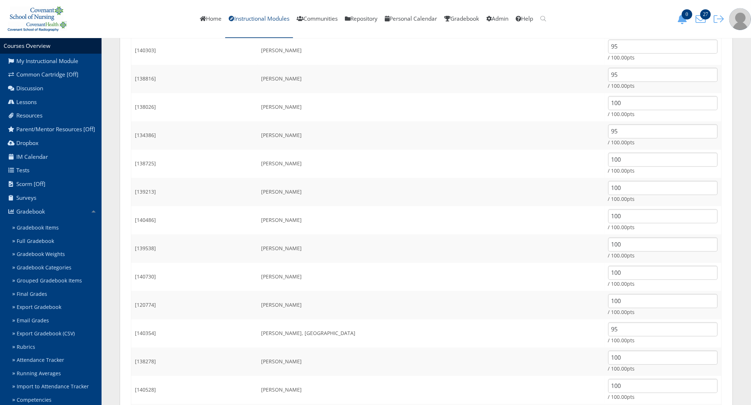
scroll to position [570, 0]
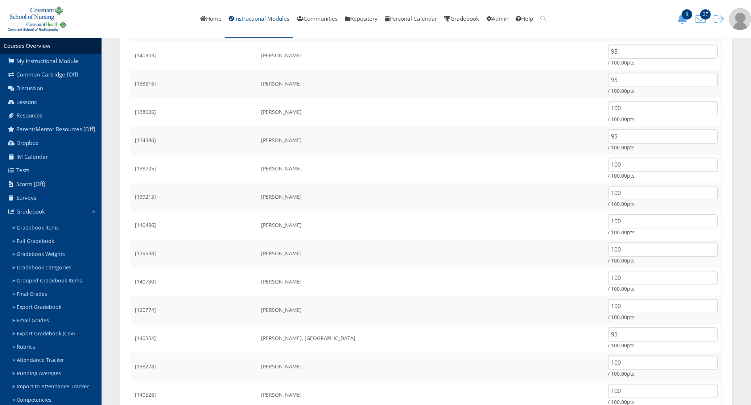
click at [258, 21] on link "Instructional Modules" at bounding box center [259, 19] width 68 height 38
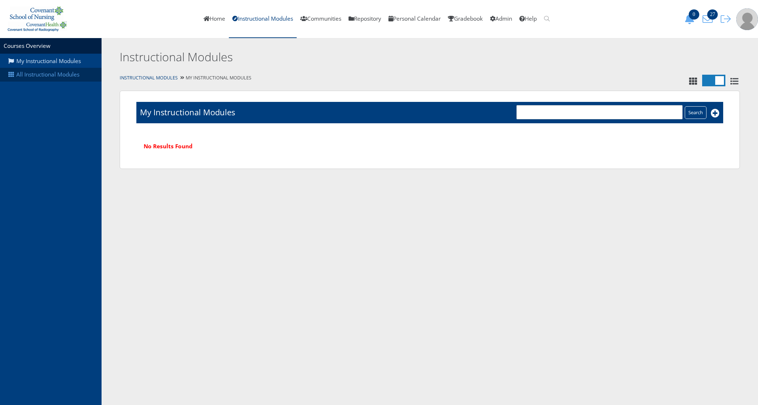
click at [60, 75] on link "All Instructional Modules" at bounding box center [51, 75] width 102 height 14
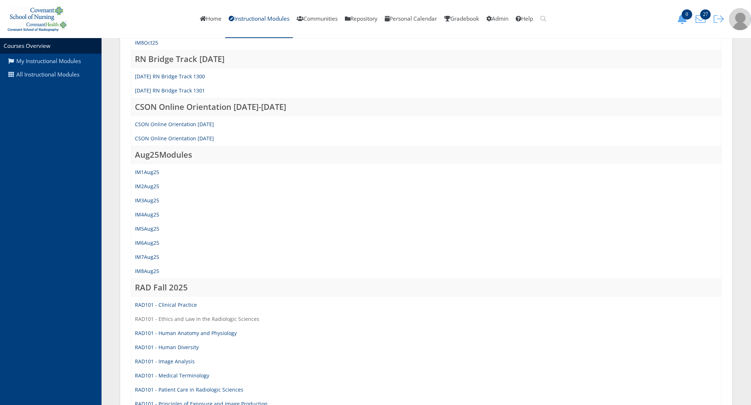
scroll to position [227, 0]
click at [143, 254] on link "IM7Aug25" at bounding box center [147, 255] width 24 height 7
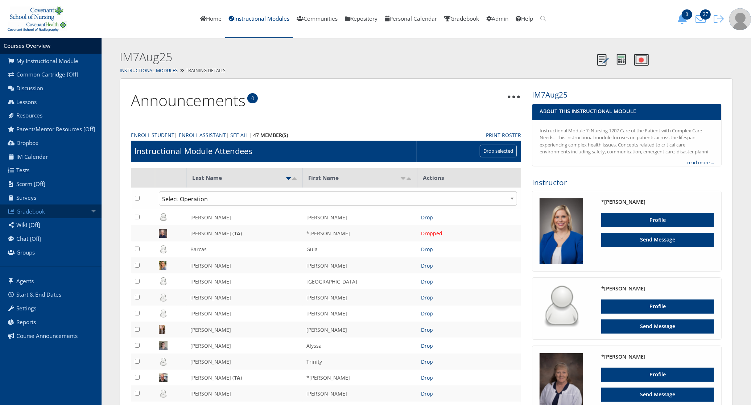
click at [67, 205] on link "Gradebook" at bounding box center [51, 212] width 102 height 14
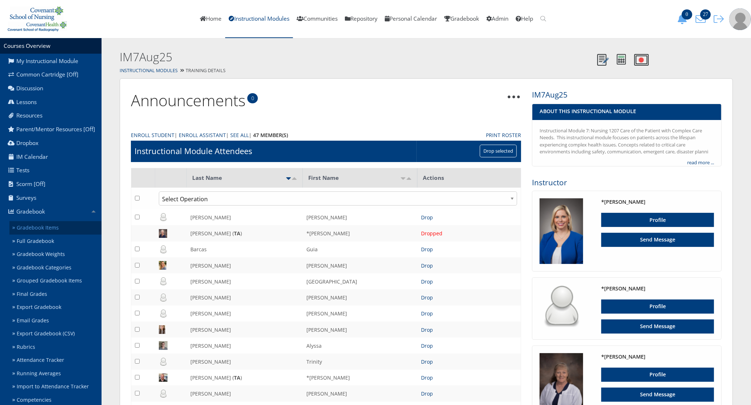
click at [63, 232] on link "Gradebook Items" at bounding box center [55, 227] width 92 height 13
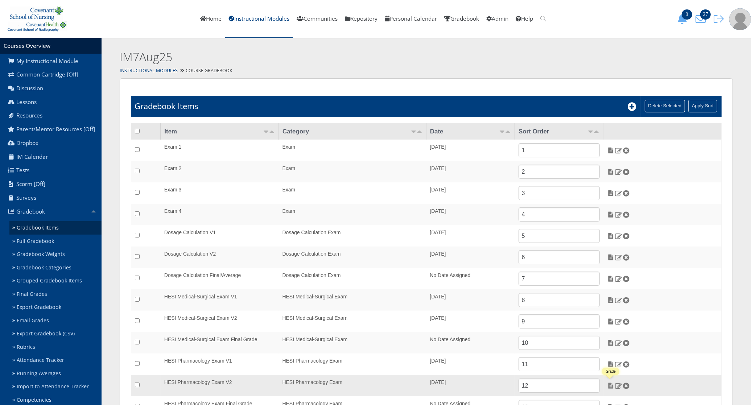
click at [608, 387] on img at bounding box center [611, 386] width 8 height 7
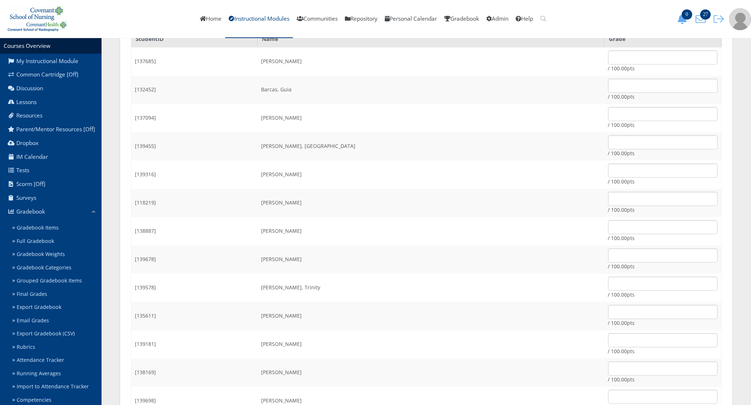
scroll to position [272, 0]
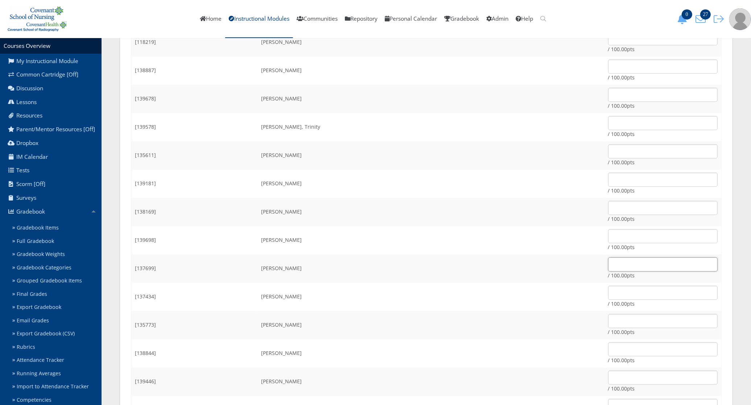
click at [608, 269] on input "text" at bounding box center [663, 265] width 110 height 14
type input "100"
click at [608, 264] on input "text" at bounding box center [663, 264] width 110 height 14
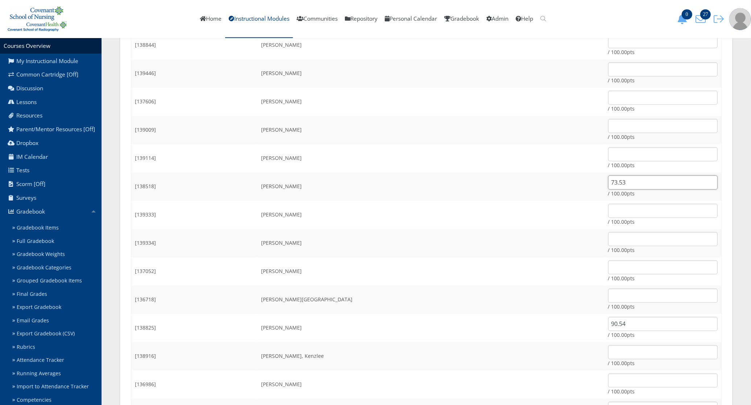
scroll to position [589, 0]
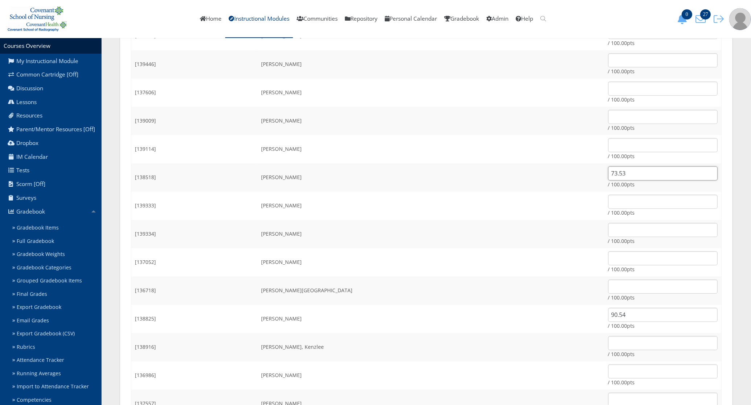
type input "73.53"
click at [608, 284] on input "text" at bounding box center [663, 287] width 110 height 14
type input "61.56"
click at [548, 333] on td "[PERSON_NAME], Kenzlee" at bounding box center [431, 347] width 347 height 28
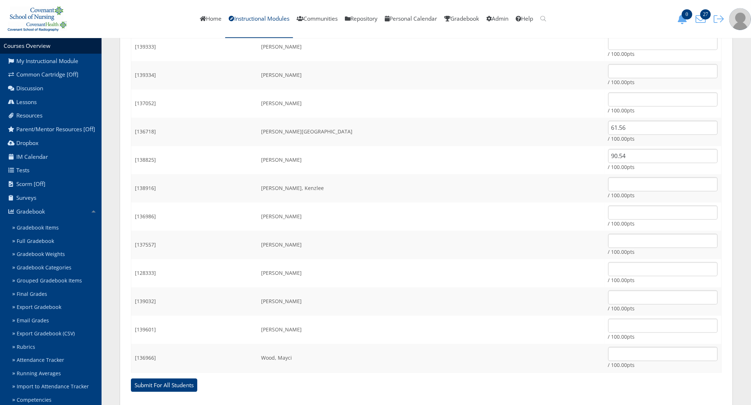
scroll to position [762, 0]
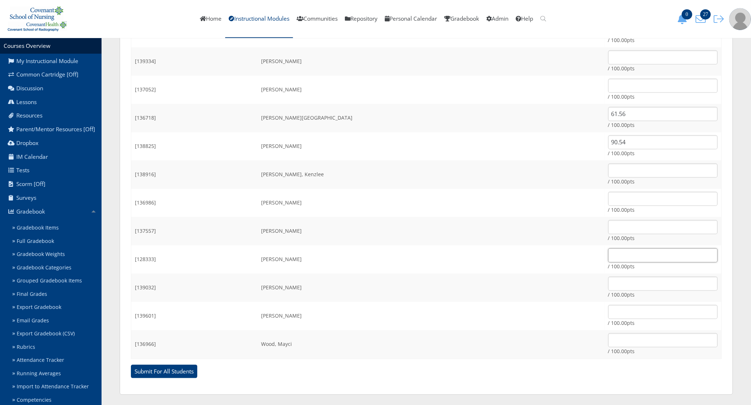
click at [608, 255] on input "text" at bounding box center [663, 255] width 110 height 14
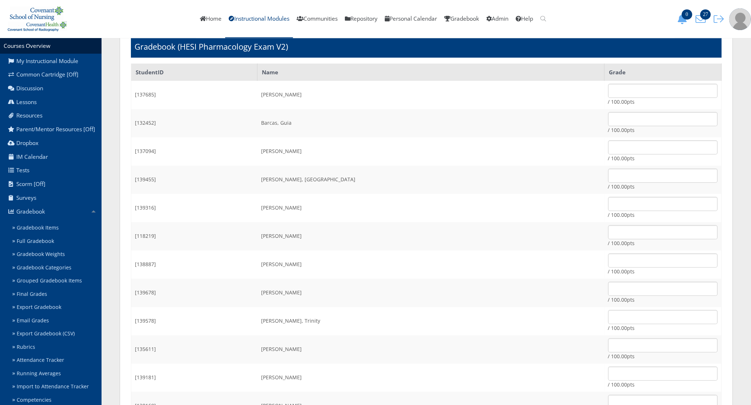
scroll to position [0, 0]
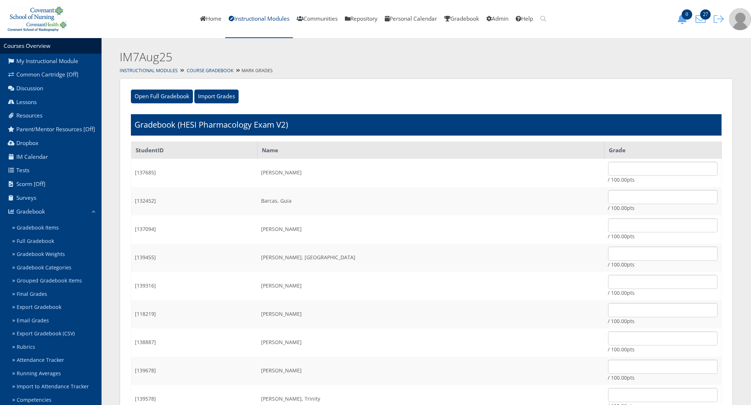
type input "100"
click at [608, 165] on input "text" at bounding box center [663, 169] width 110 height 14
type input "100"
click at [608, 194] on input "text" at bounding box center [663, 197] width 110 height 14
type input "70.65"
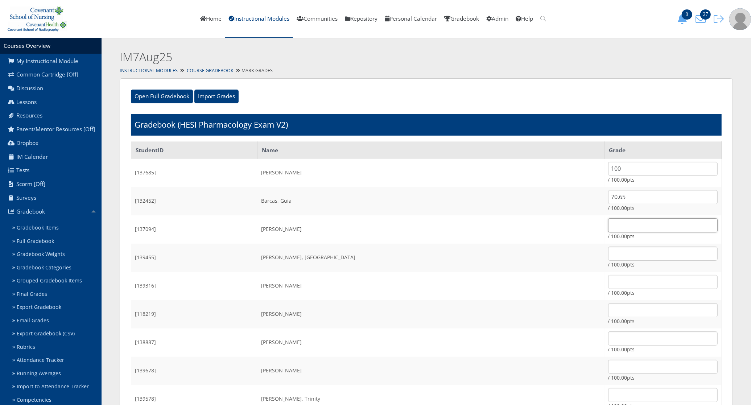
click at [608, 221] on input "text" at bounding box center [663, 225] width 110 height 14
click at [608, 342] on input "text" at bounding box center [663, 339] width 110 height 14
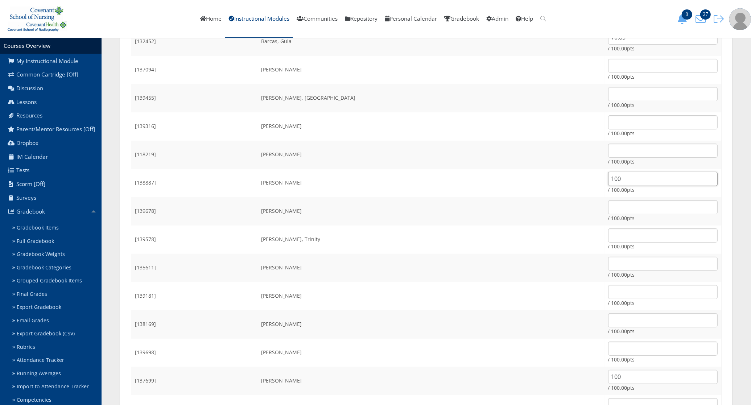
scroll to position [181, 0]
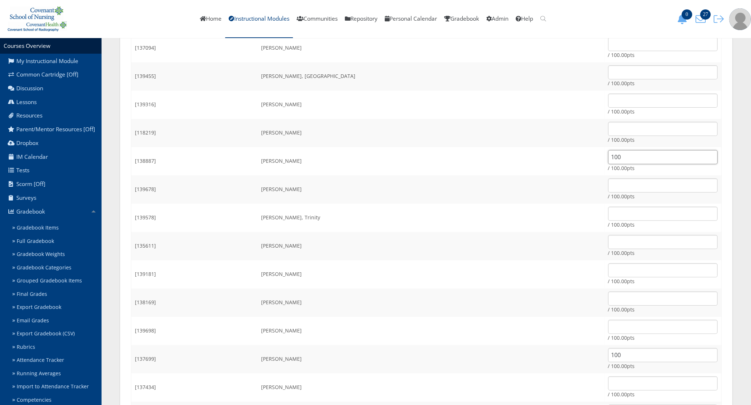
type input "100"
click at [608, 295] on input "text" at bounding box center [663, 299] width 110 height 14
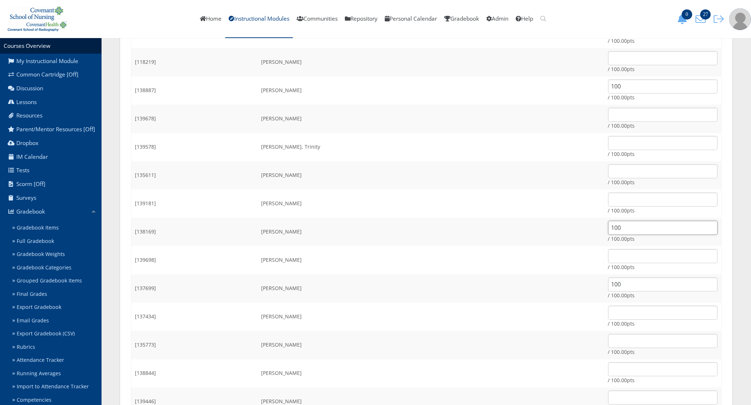
scroll to position [272, 0]
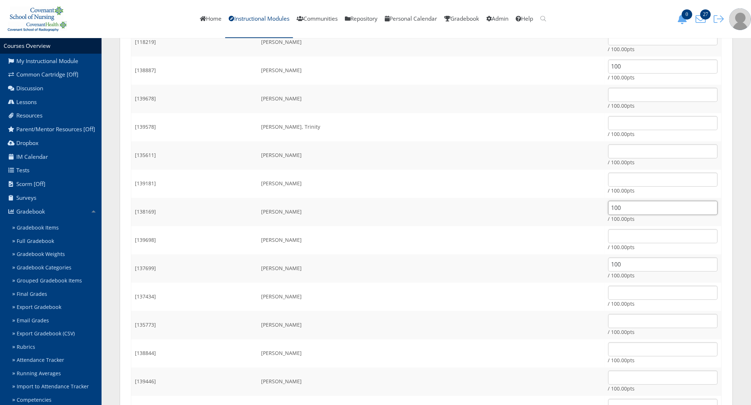
type input "100"
click at [608, 322] on input "text" at bounding box center [663, 321] width 110 height 14
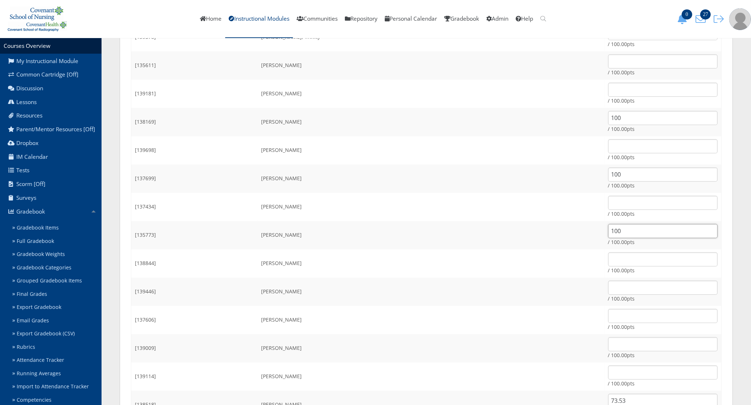
scroll to position [363, 0]
type input "100"
click at [608, 312] on input "text" at bounding box center [663, 315] width 110 height 14
type input "64.98"
click at [492, 329] on td "[PERSON_NAME]" at bounding box center [431, 319] width 347 height 28
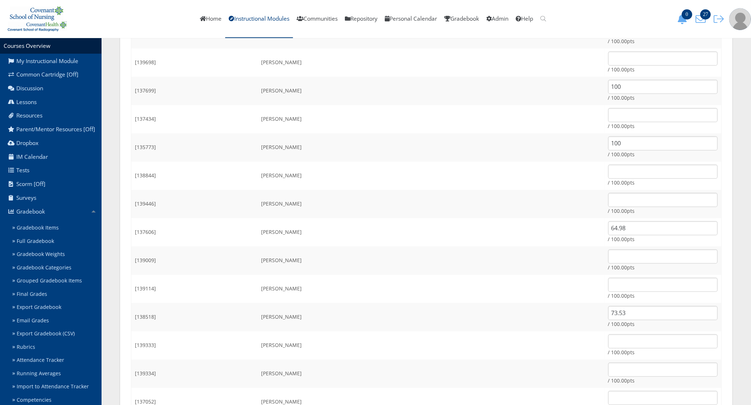
scroll to position [453, 0]
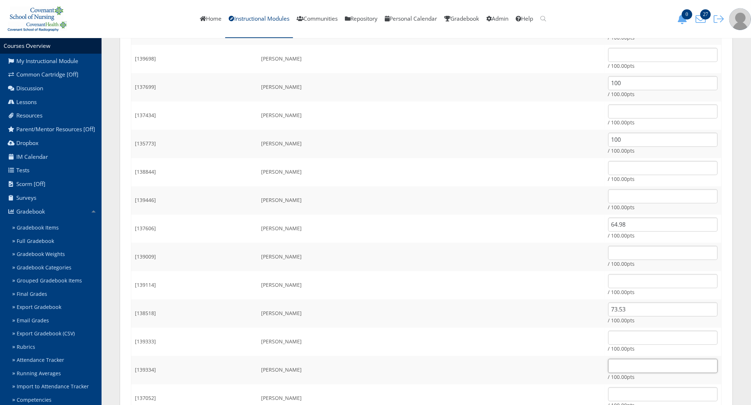
click at [608, 361] on input "text" at bounding box center [663, 366] width 110 height 14
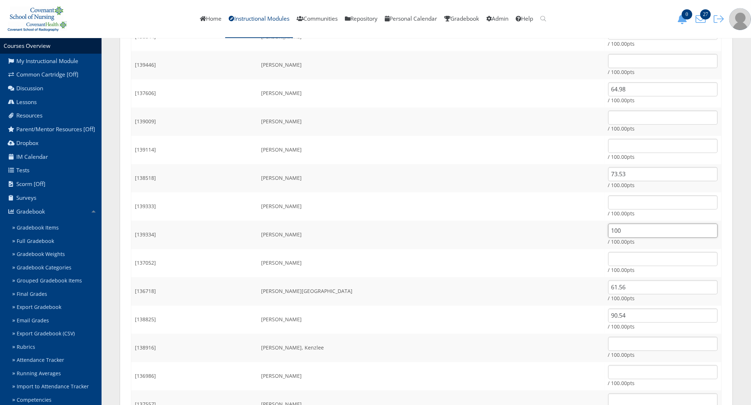
scroll to position [589, 0]
type input "100"
click at [608, 371] on input "text" at bounding box center [663, 372] width 110 height 14
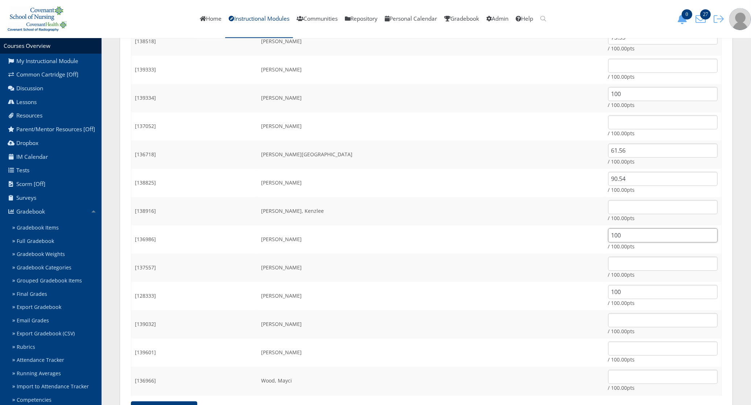
scroll to position [762, 0]
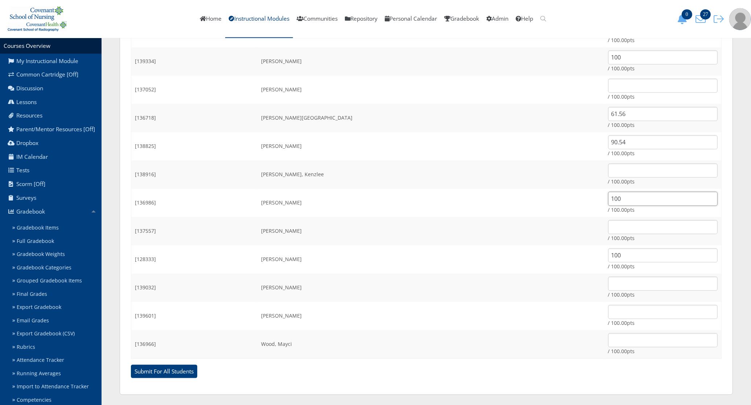
type input "100"
click at [608, 336] on input "text" at bounding box center [663, 340] width 110 height 14
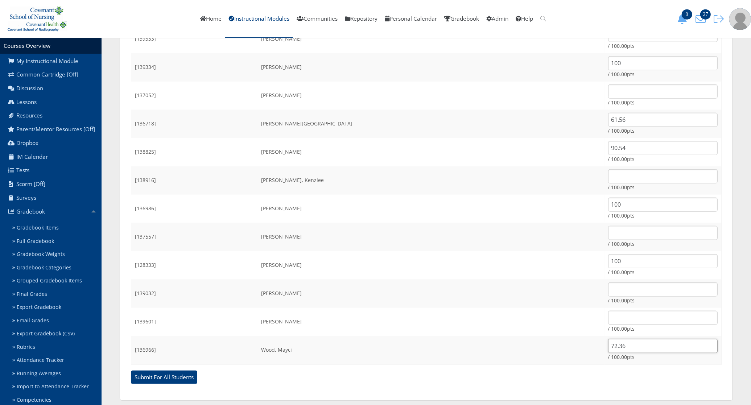
scroll to position [717, 0]
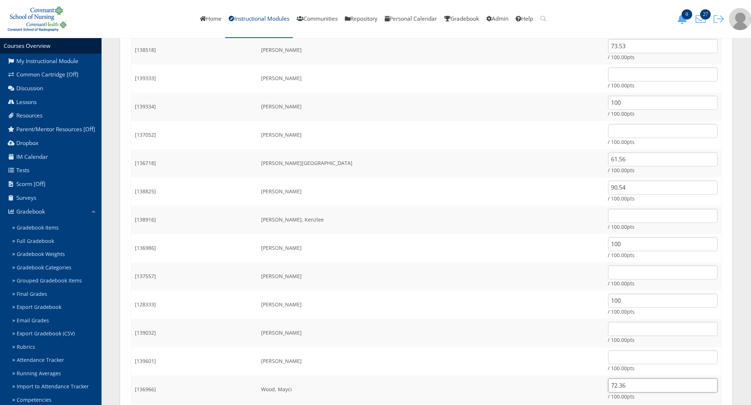
type input "72.36"
click at [609, 188] on input "90.54" at bounding box center [663, 188] width 110 height 14
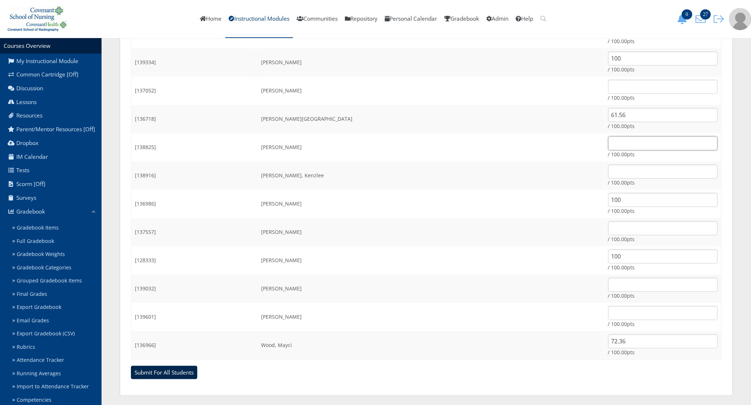
scroll to position [762, 0]
click at [159, 371] on input "Submit For All Students" at bounding box center [164, 372] width 66 height 14
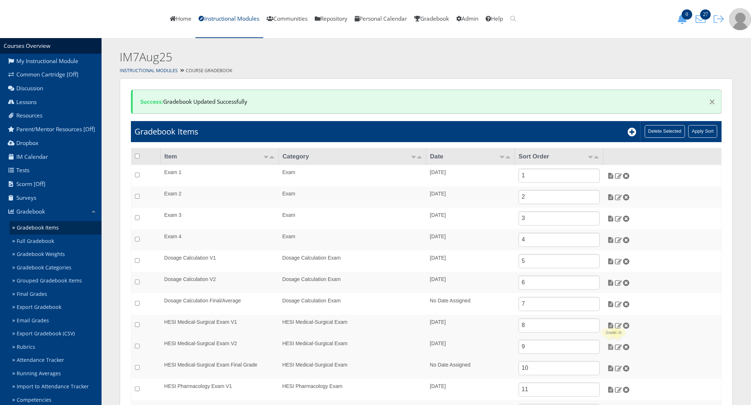
click at [612, 348] on img at bounding box center [611, 347] width 8 height 7
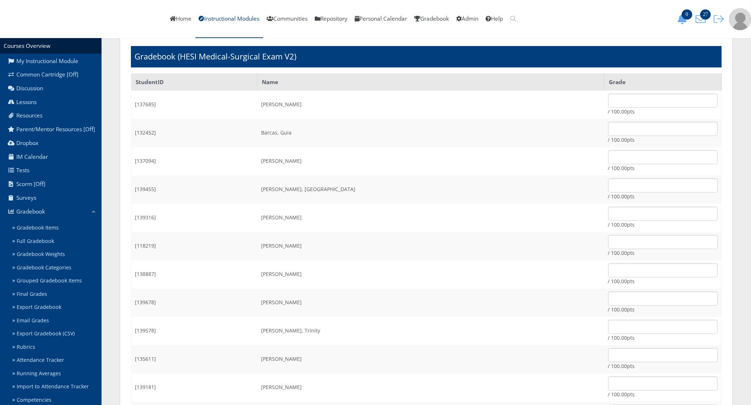
scroll to position [91, 0]
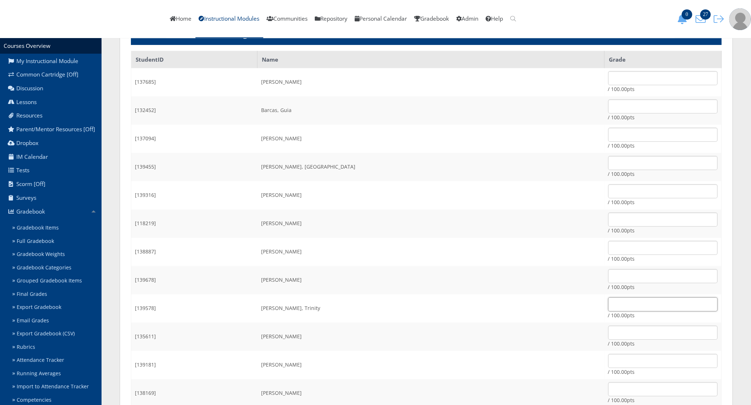
click at [608, 307] on input "text" at bounding box center [663, 304] width 110 height 14
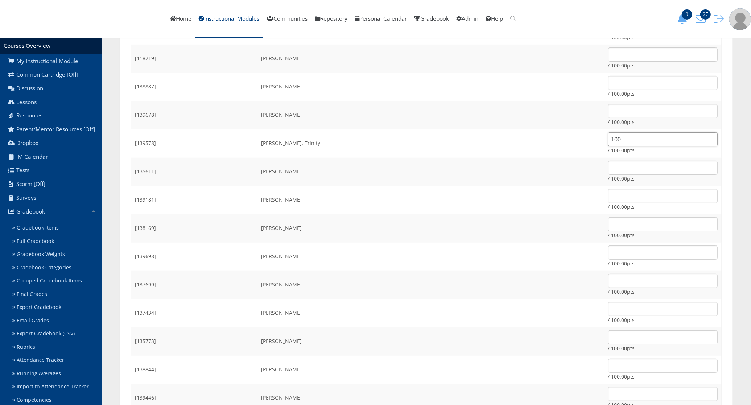
scroll to position [272, 0]
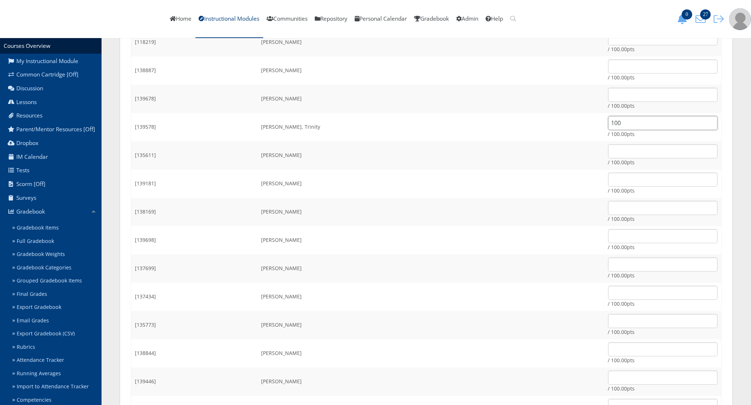
type input "100"
click at [608, 320] on input "text" at bounding box center [663, 321] width 110 height 14
click at [608, 317] on input "text" at bounding box center [663, 321] width 110 height 14
type input "58.77"
click at [444, 214] on td "[PERSON_NAME]" at bounding box center [431, 212] width 347 height 28
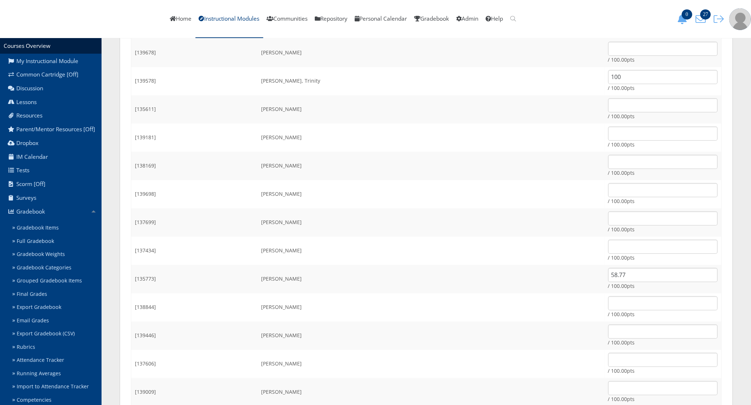
scroll to position [363, 0]
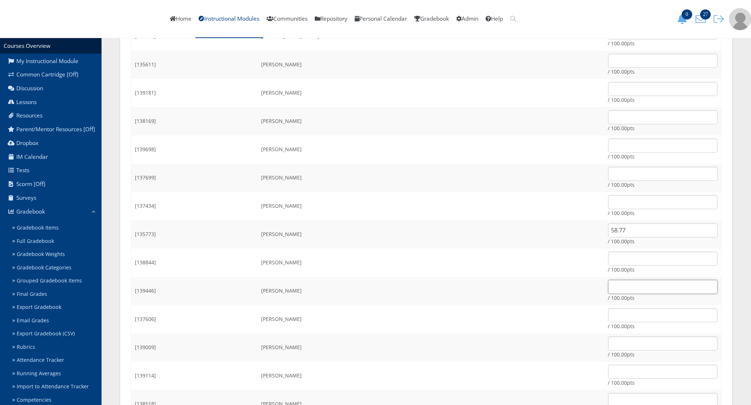
click at [608, 289] on input "text" at bounding box center [663, 287] width 110 height 14
type input "69.12"
click at [496, 272] on td "[PERSON_NAME]" at bounding box center [431, 263] width 347 height 28
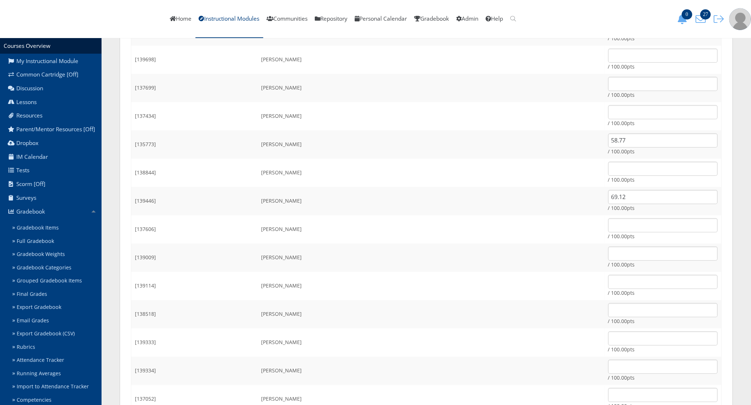
scroll to position [453, 0]
click at [612, 341] on input "text" at bounding box center [663, 338] width 110 height 14
type input "76.41"
click at [485, 365] on td "[PERSON_NAME]" at bounding box center [431, 370] width 347 height 28
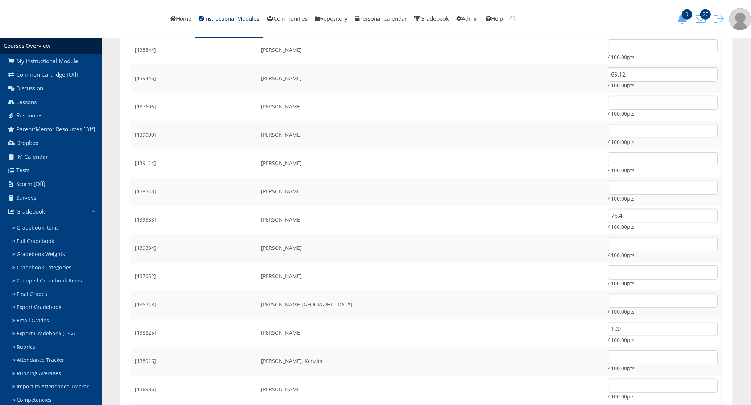
scroll to position [589, 0]
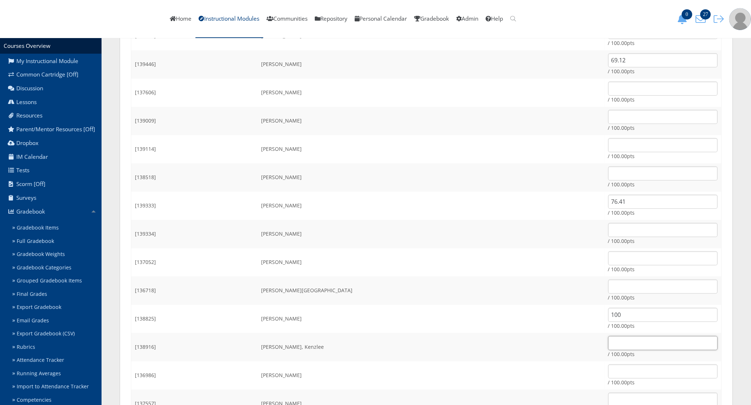
click at [608, 340] on input "text" at bounding box center [663, 343] width 110 height 14
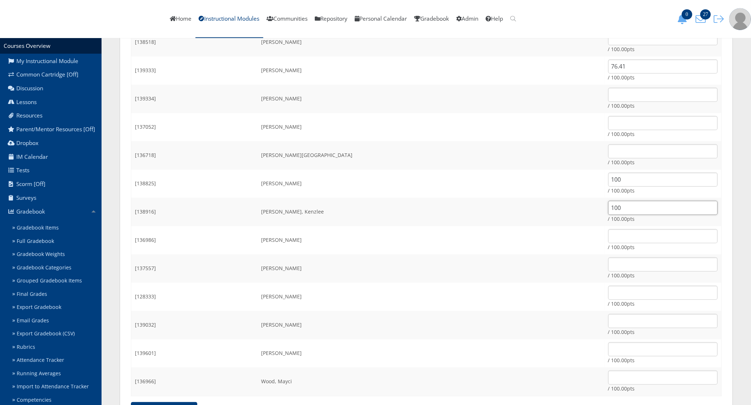
scroll to position [726, 0]
type input "100"
click at [608, 345] on input "text" at bounding box center [663, 349] width 110 height 14
type input "100"
click at [437, 312] on td "[PERSON_NAME]" at bounding box center [431, 325] width 347 height 28
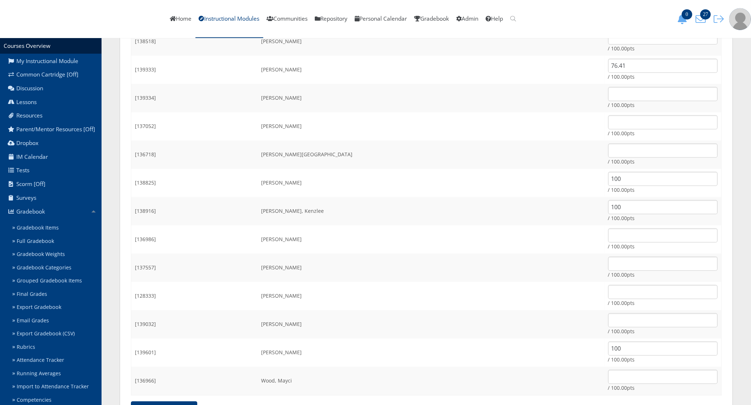
scroll to position [408, 0]
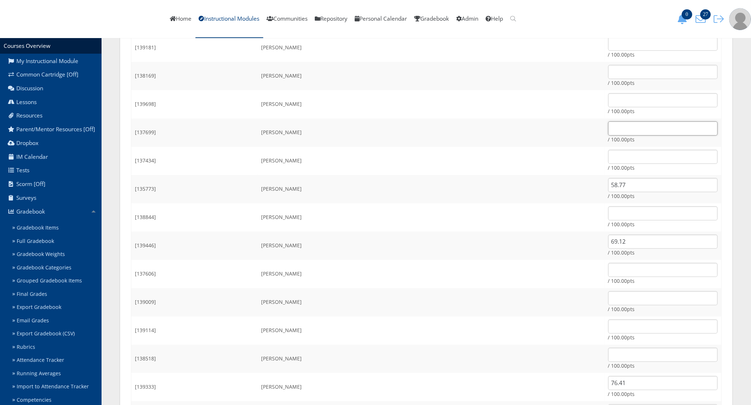
click at [608, 131] on input "text" at bounding box center [663, 129] width 110 height 14
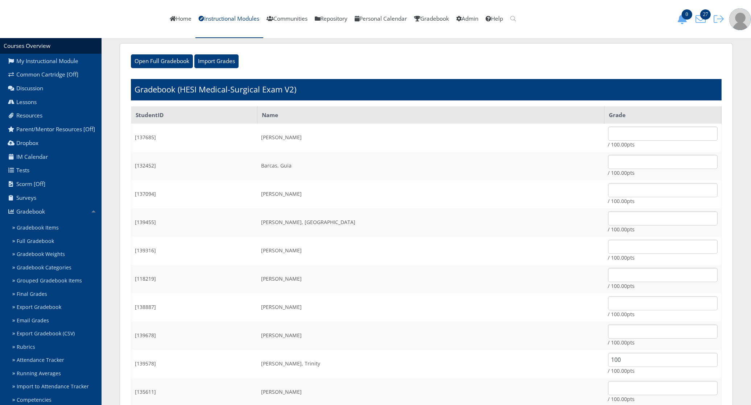
scroll to position [0, 0]
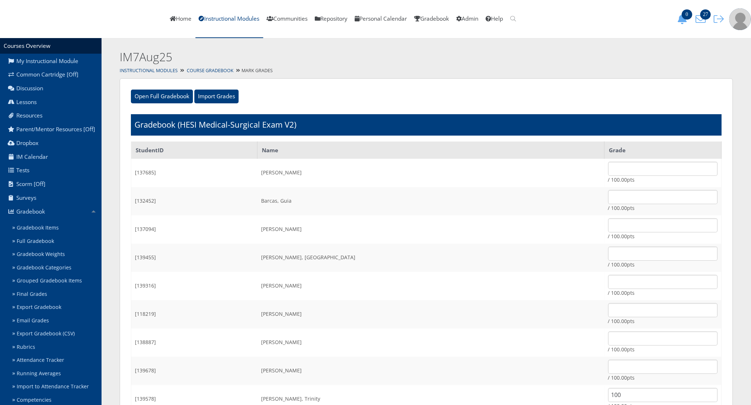
type input "100"
click at [621, 247] on input "text" at bounding box center [663, 254] width 110 height 14
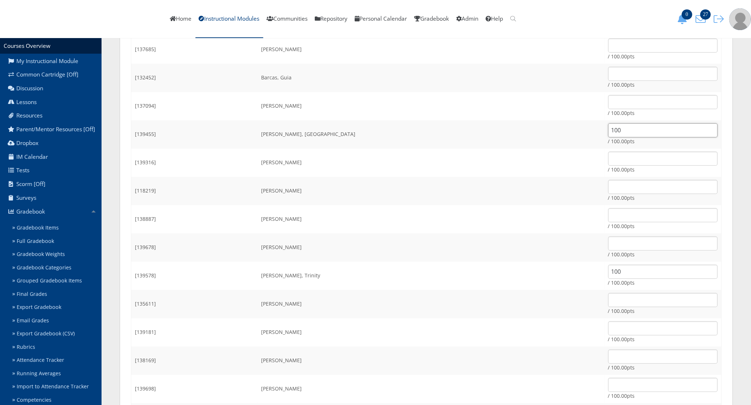
scroll to position [136, 0]
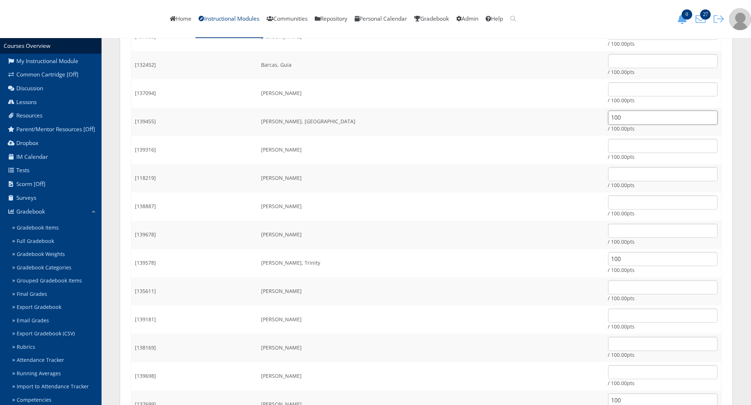
type input "100"
click at [608, 340] on input "text" at bounding box center [663, 344] width 110 height 14
type input "76.23"
click at [514, 338] on td "[PERSON_NAME]" at bounding box center [431, 348] width 347 height 28
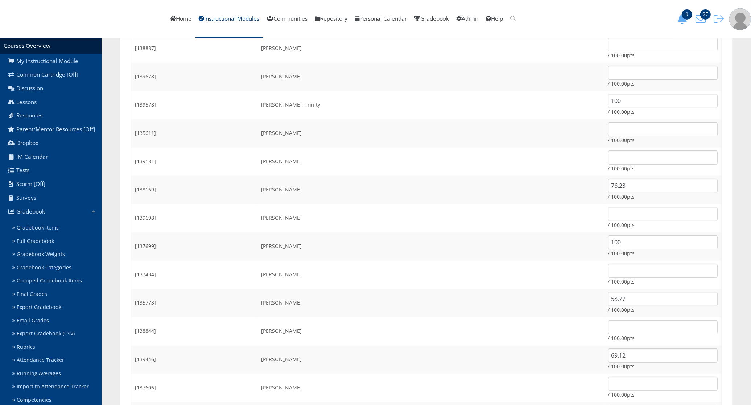
scroll to position [363, 0]
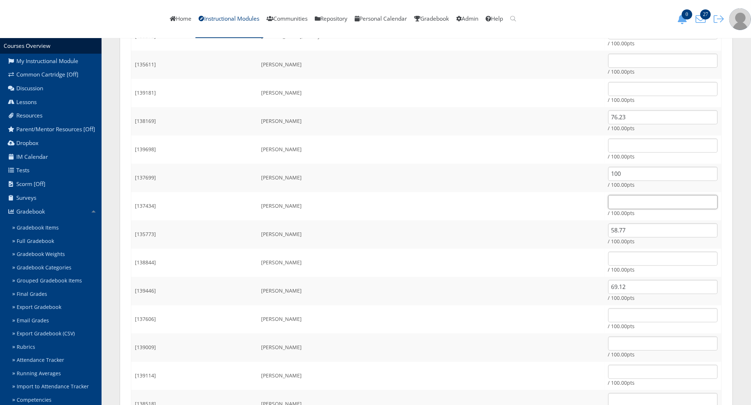
click at [608, 204] on input "text" at bounding box center [663, 202] width 110 height 14
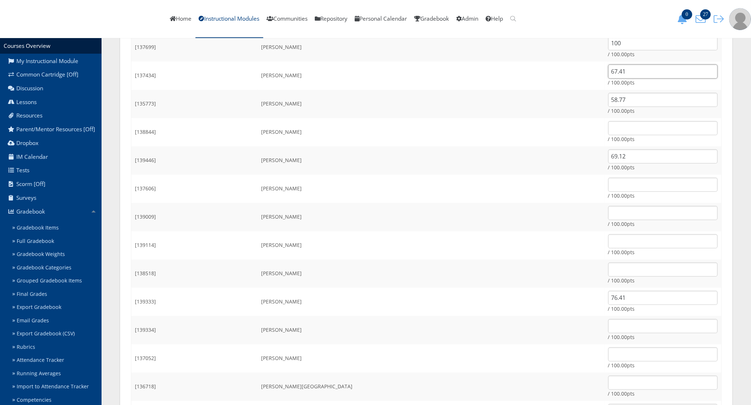
scroll to position [499, 0]
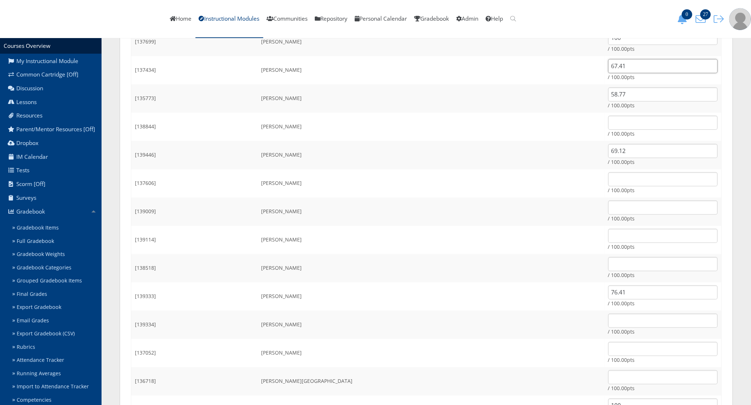
type input "67.41"
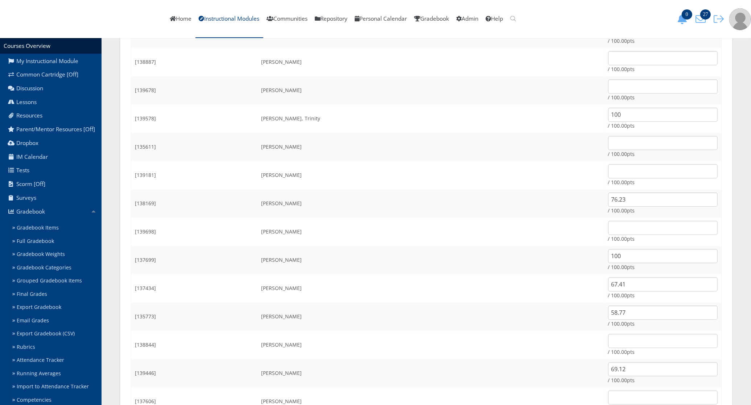
scroll to position [272, 0]
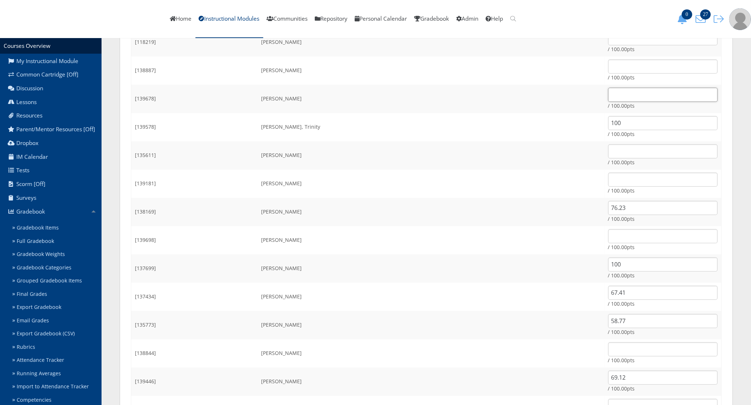
click at [608, 97] on input "text" at bounding box center [663, 95] width 110 height 14
type input "73.08"
click at [414, 214] on td "[PERSON_NAME]" at bounding box center [431, 212] width 347 height 28
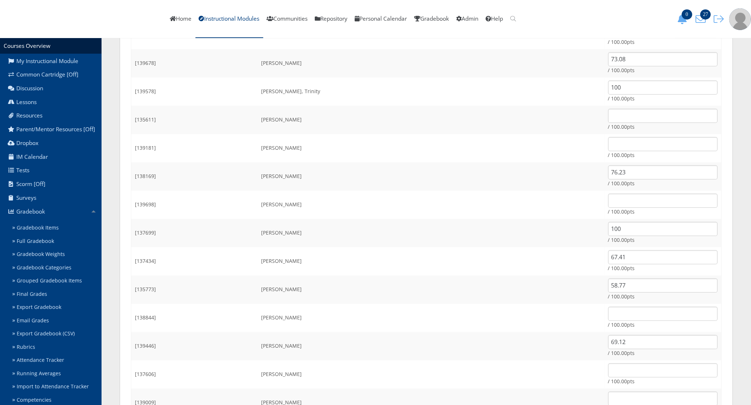
scroll to position [363, 0]
click at [608, 313] on input "text" at bounding box center [663, 315] width 110 height 14
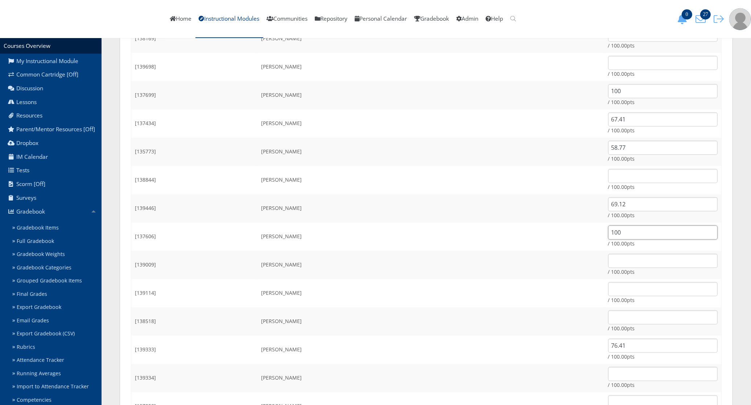
scroll to position [453, 0]
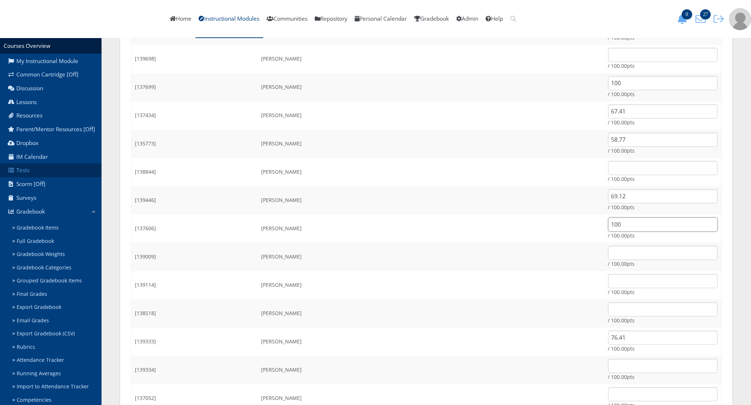
type input "100"
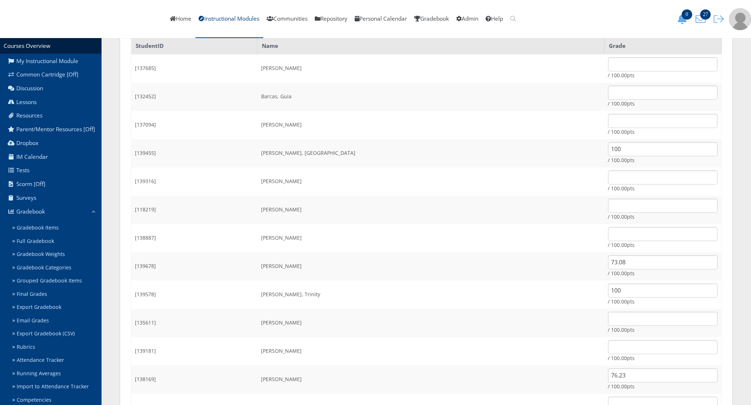
scroll to position [45, 0]
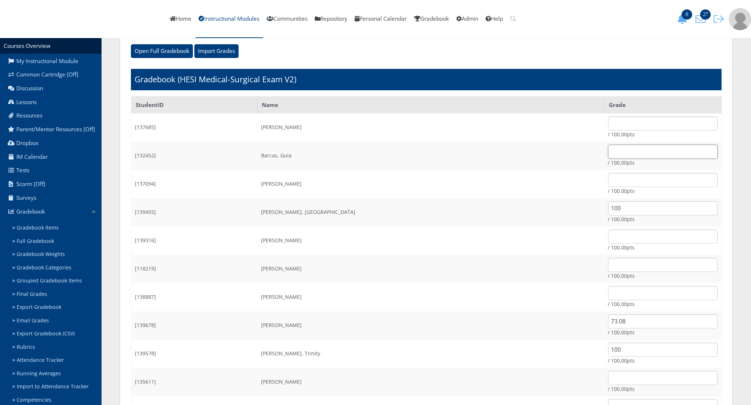
click at [608, 153] on input "text" at bounding box center [663, 152] width 110 height 14
type input "60.75"
click at [452, 230] on td "[PERSON_NAME]" at bounding box center [431, 241] width 347 height 28
click at [608, 238] on input "text" at bounding box center [663, 237] width 110 height 14
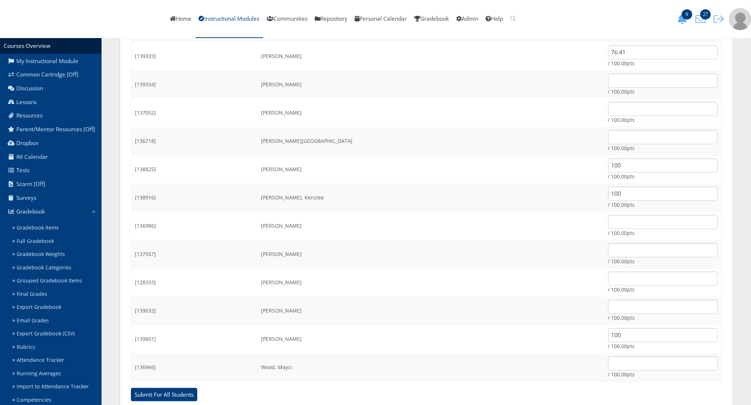
scroll to position [762, 0]
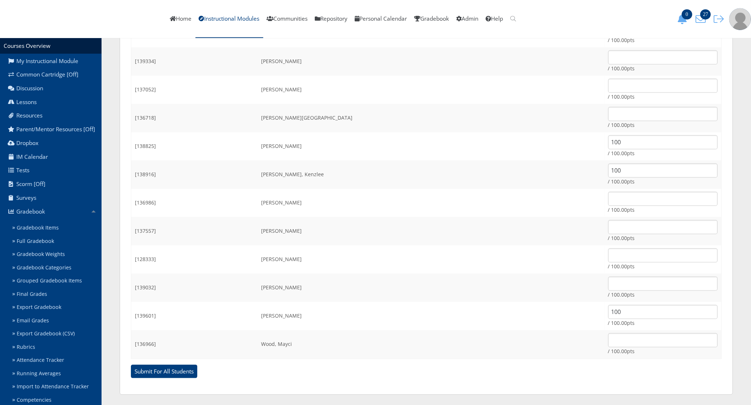
type input "100"
click at [608, 341] on input "text" at bounding box center [663, 340] width 110 height 14
type input "75.69"
click at [490, 285] on td "Trautman, Morgan" at bounding box center [431, 288] width 347 height 28
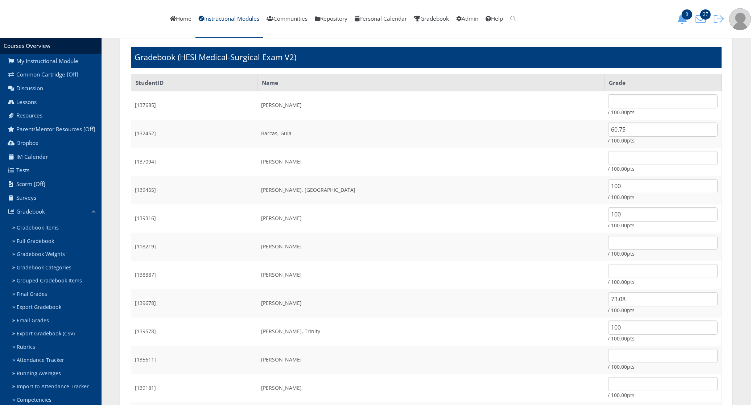
scroll to position [0, 0]
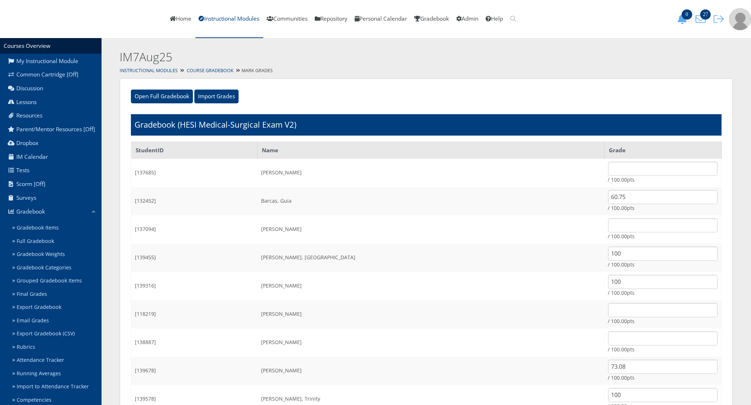
click at [607, 160] on td "/ 100.00pts" at bounding box center [663, 173] width 117 height 28
click at [608, 168] on input "text" at bounding box center [663, 169] width 110 height 14
type input "66.06"
click at [616, 222] on input "text" at bounding box center [663, 225] width 110 height 14
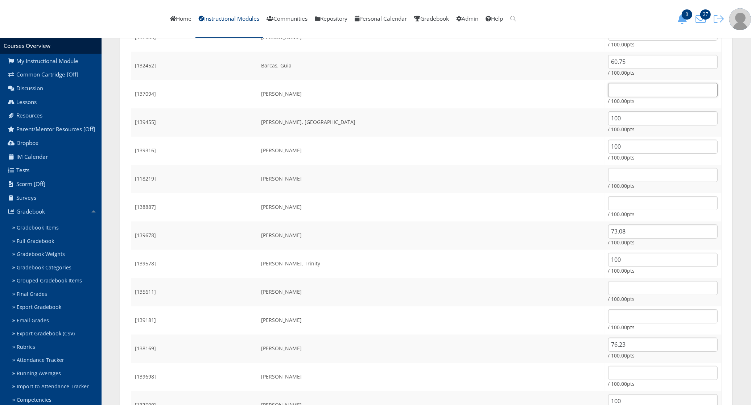
scroll to position [136, 0]
click at [608, 228] on input "73.08" at bounding box center [663, 231] width 110 height 14
click at [608, 255] on input "100" at bounding box center [663, 259] width 110 height 14
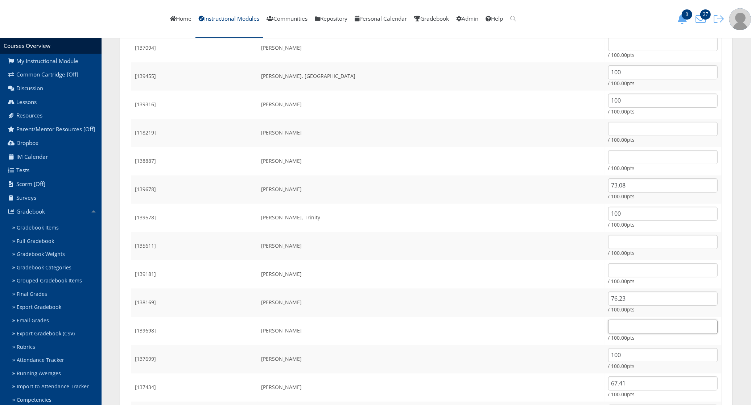
click at [608, 322] on input "text" at bounding box center [663, 327] width 110 height 14
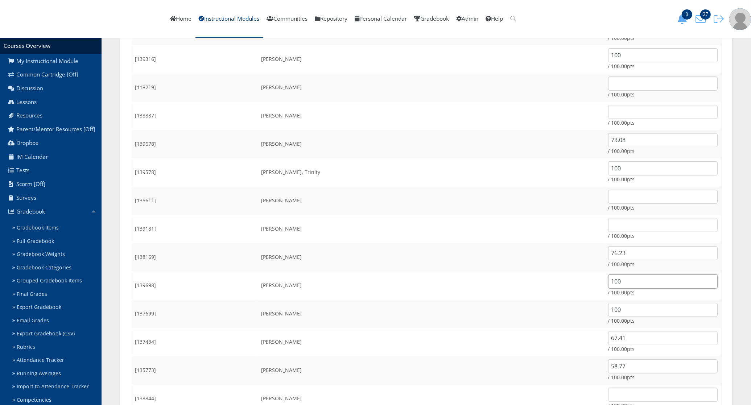
type input "100"
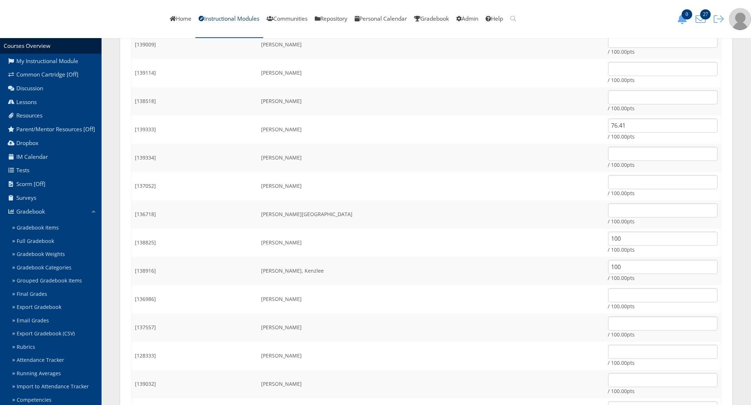
scroll to position [680, 0]
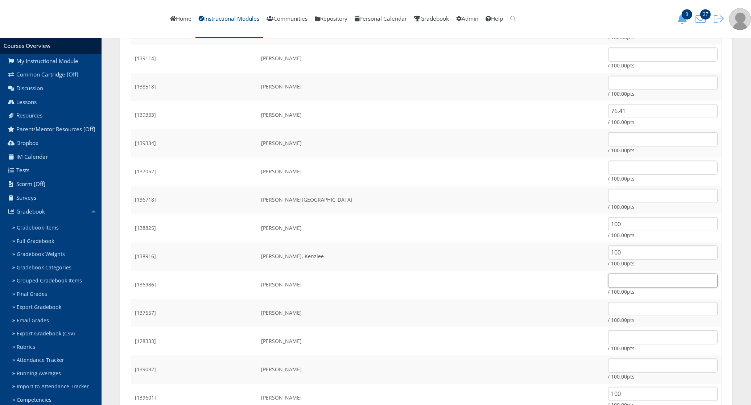
click at [618, 284] on input "text" at bounding box center [663, 281] width 110 height 14
type input "73.98"
click at [490, 331] on td "Torres, Marissa" at bounding box center [431, 342] width 347 height 28
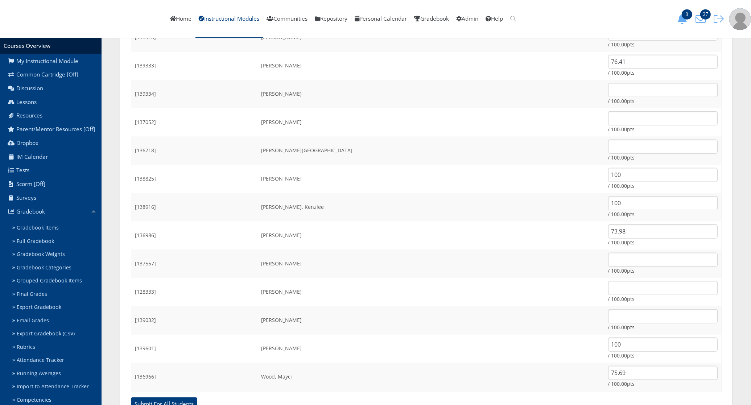
scroll to position [671, 0]
click at [608, 91] on input "text" at bounding box center [663, 92] width 110 height 14
type input "57.42"
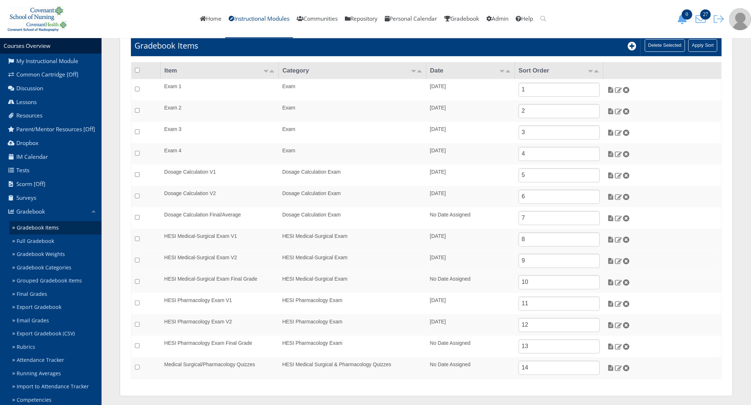
scroll to position [88, 0]
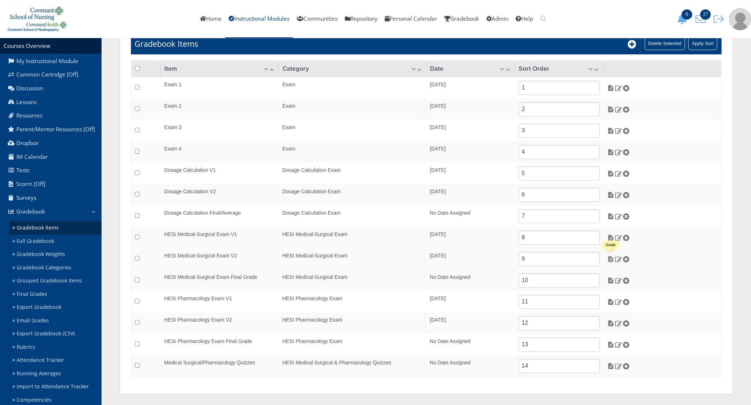
click at [609, 260] on img at bounding box center [611, 259] width 8 height 7
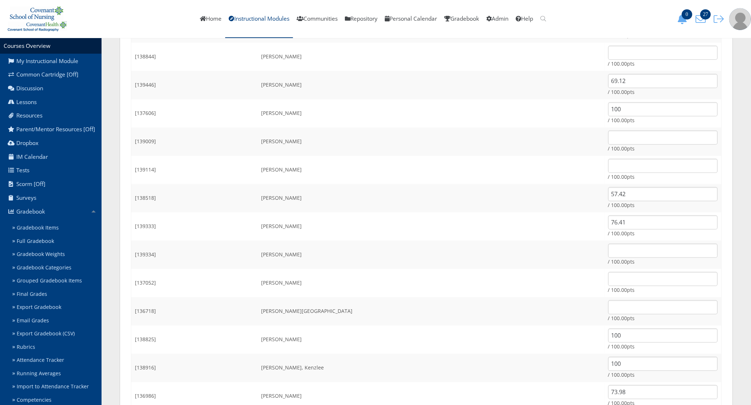
scroll to position [626, 0]
click at [608, 247] on input "text" at bounding box center [663, 250] width 110 height 14
type input "59.04"
click at [468, 301] on td "[PERSON_NAME], Kenzlee" at bounding box center [431, 311] width 347 height 28
click at [422, 182] on td "Morrow, Alyssa" at bounding box center [431, 169] width 347 height 28
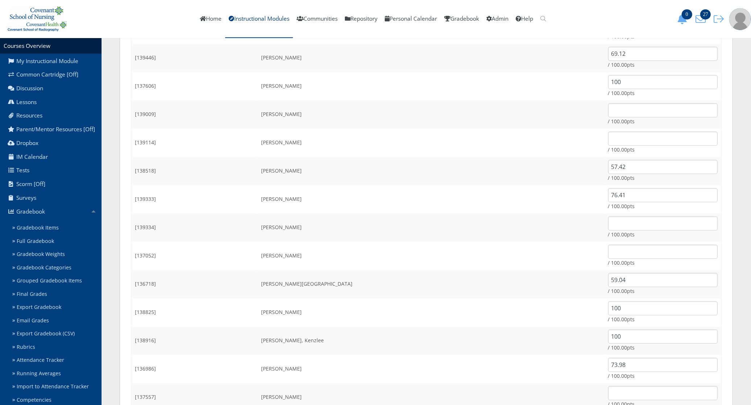
scroll to position [717, 0]
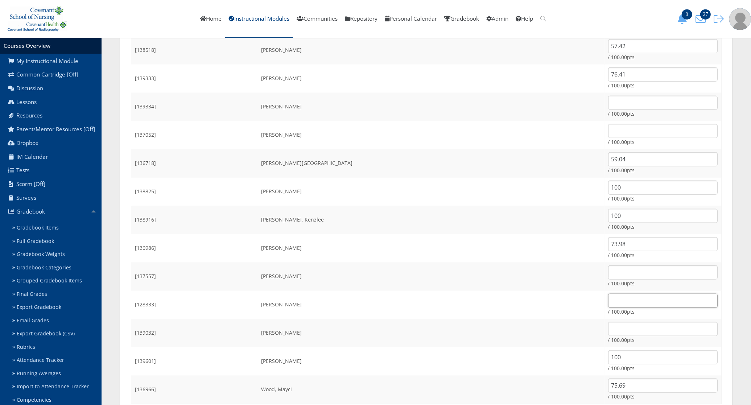
click at [608, 302] on input "text" at bounding box center [663, 301] width 110 height 14
type input "100"
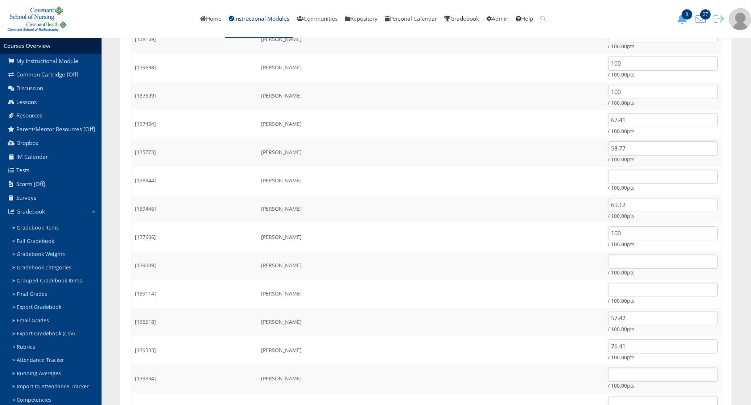
scroll to position [218, 0]
click at [608, 88] on input "text" at bounding box center [663, 92] width 110 height 14
type input "75.78"
